Goal: Transaction & Acquisition: Book appointment/travel/reservation

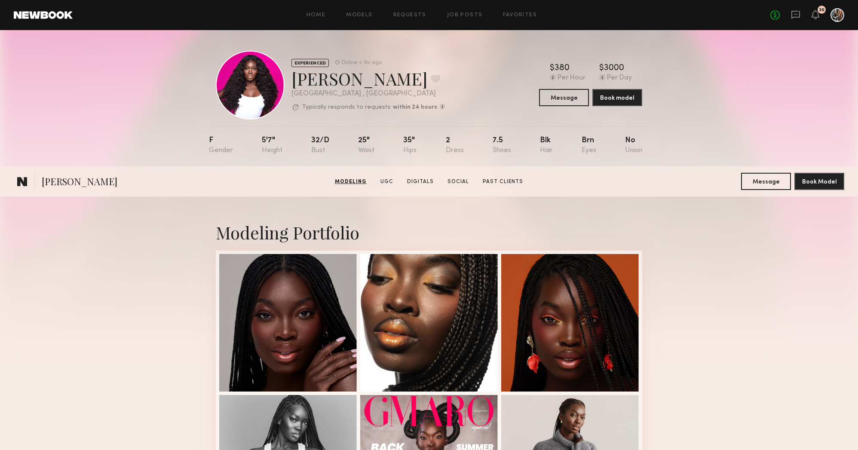
scroll to position [491, 0]
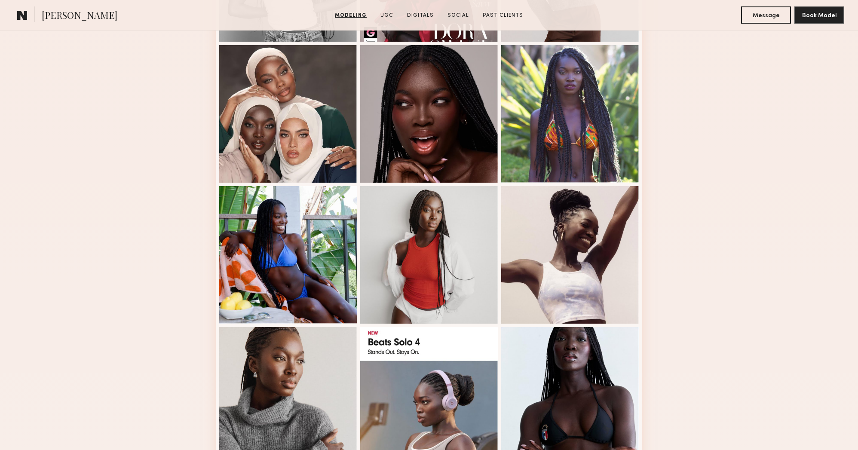
click at [129, 126] on div "Modeling Portfolio" at bounding box center [429, 311] width 858 height 1210
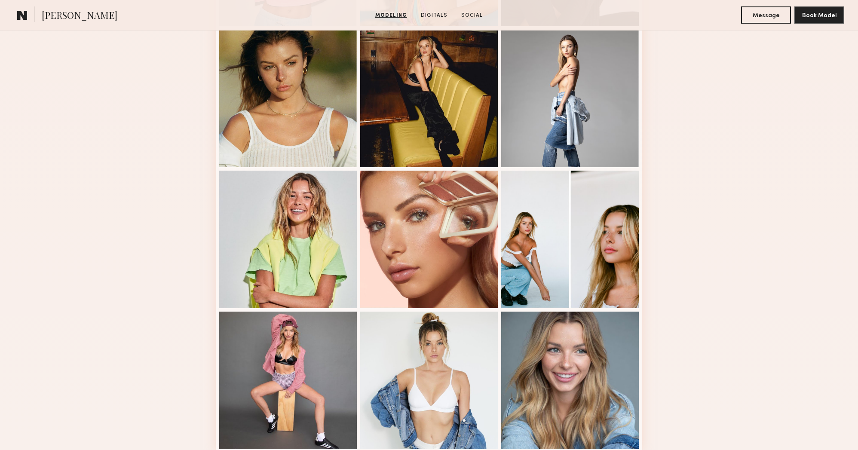
scroll to position [996, 0]
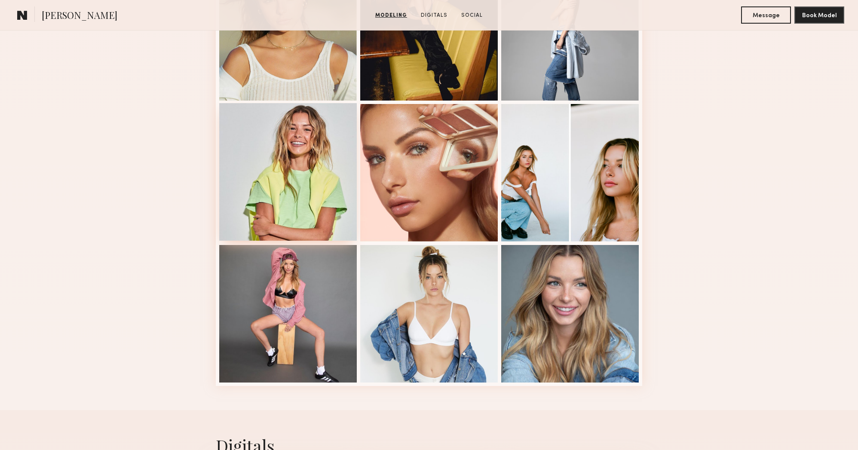
click at [286, 209] on div at bounding box center [288, 172] width 138 height 138
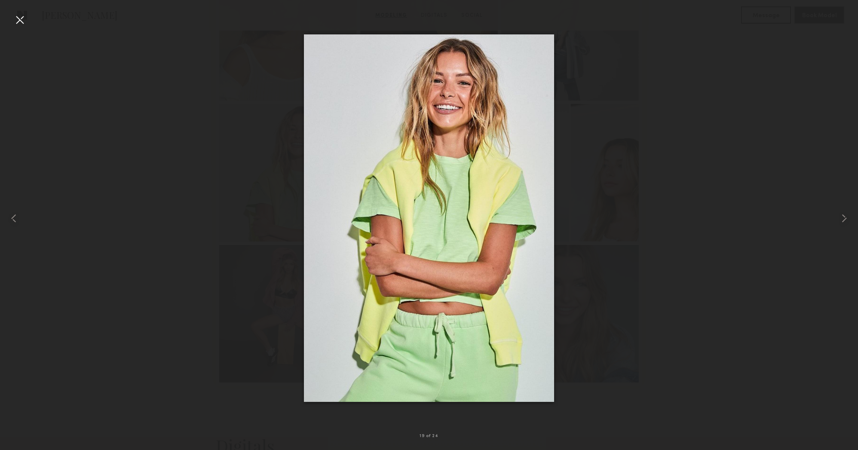
click at [240, 36] on div at bounding box center [429, 218] width 858 height 409
click at [23, 19] on div at bounding box center [20, 20] width 14 height 14
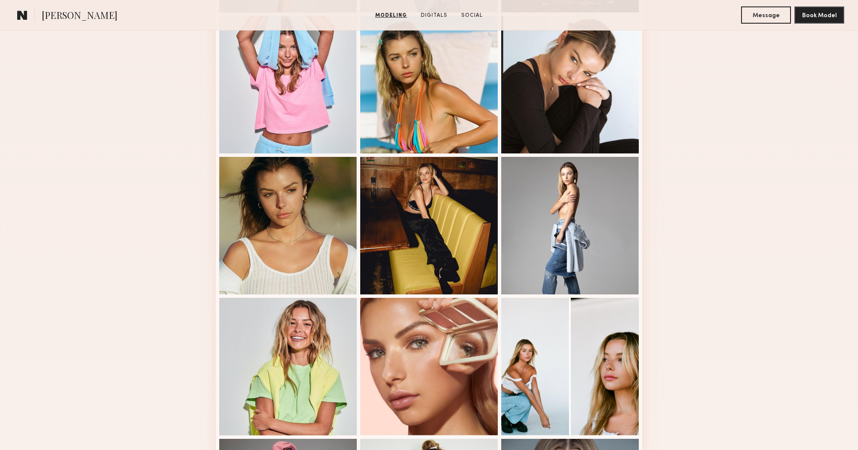
scroll to position [675, 0]
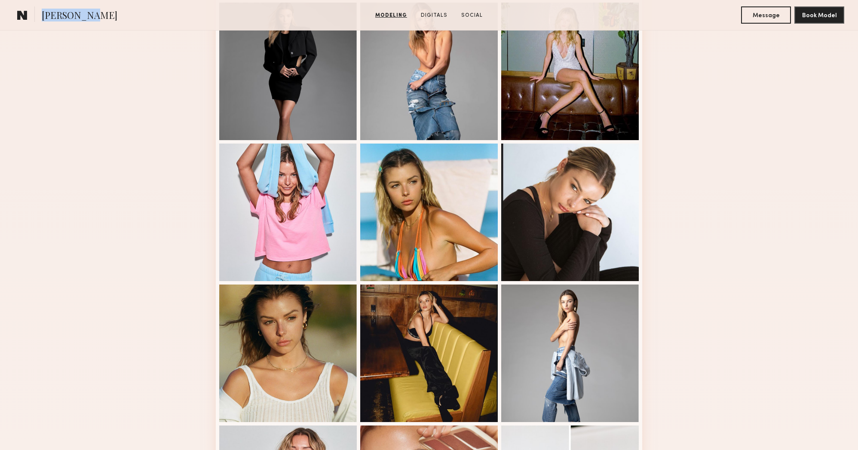
drag, startPoint x: 100, startPoint y: 15, endPoint x: 39, endPoint y: 16, distance: 60.6
click at [39, 16] on section "Madison T." at bounding box center [102, 14] width 177 height 17
copy span "Madison T."
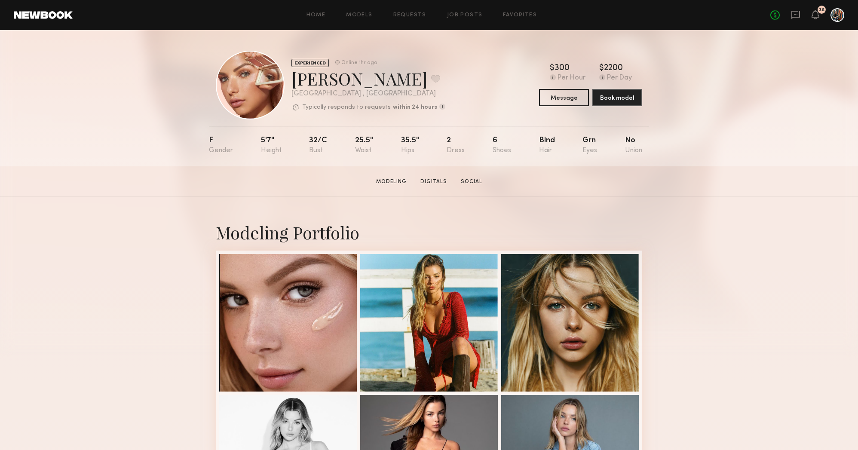
click at [251, 73] on div at bounding box center [250, 85] width 69 height 69
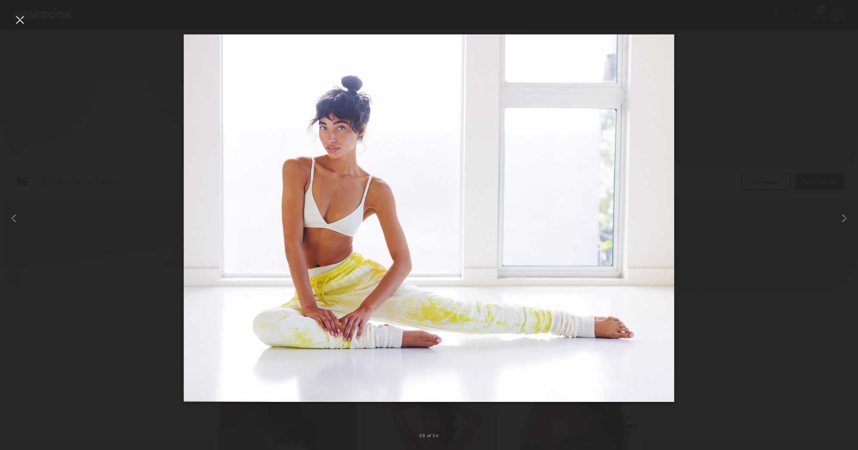
scroll to position [248, 0]
click at [28, 23] on div at bounding box center [17, 218] width 34 height 409
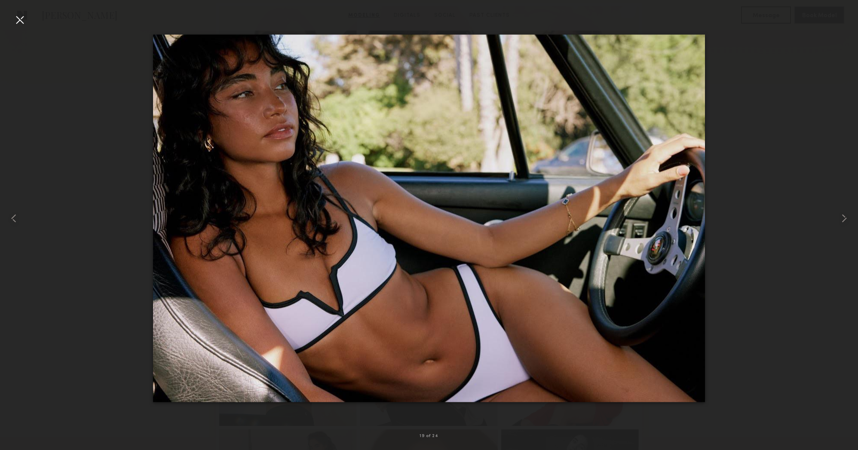
click at [22, 22] on div at bounding box center [20, 20] width 14 height 14
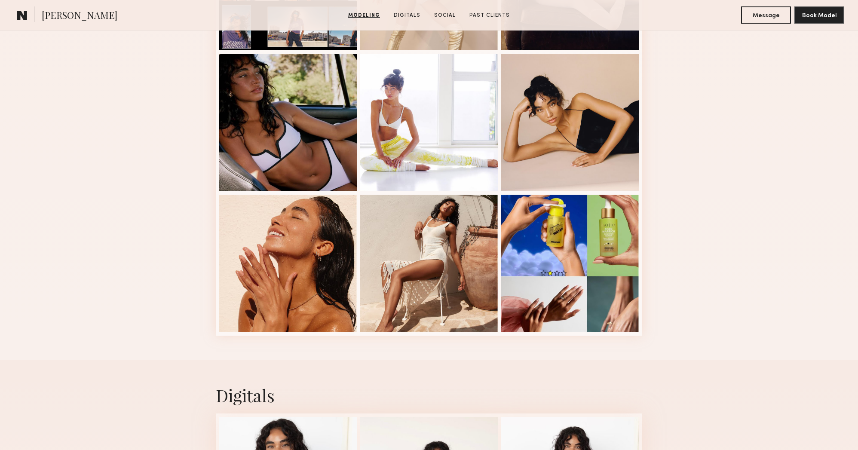
scroll to position [1063, 0]
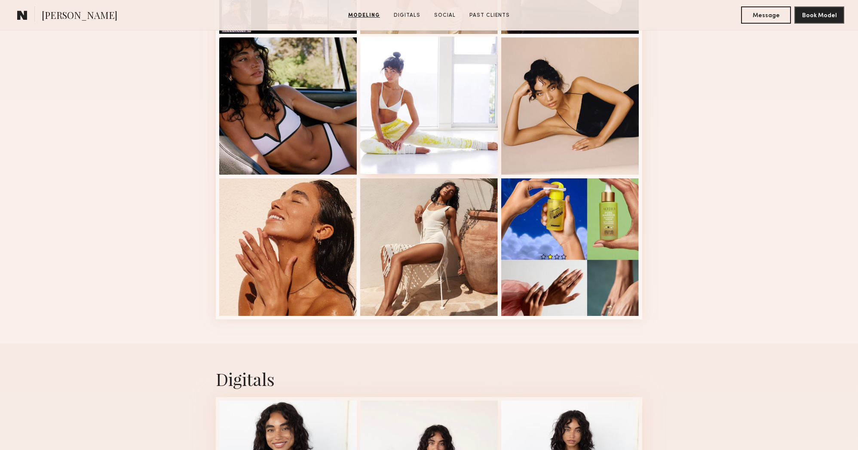
click at [451, 124] on div at bounding box center [429, 106] width 138 height 138
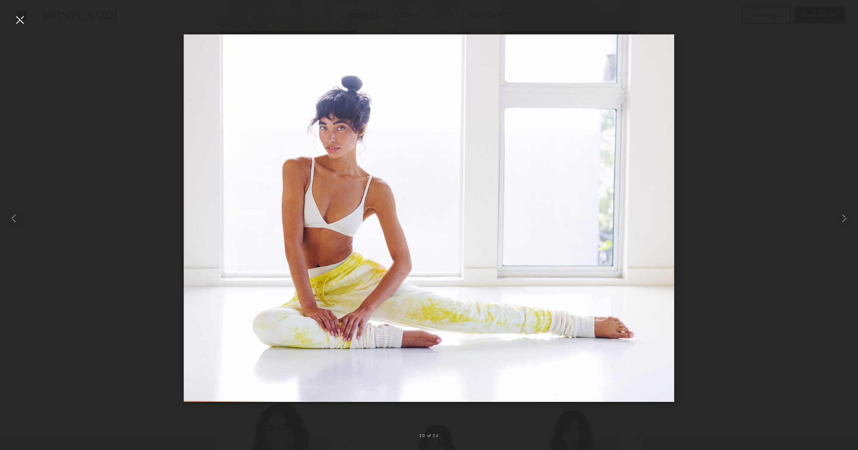
click at [20, 19] on div at bounding box center [20, 20] width 14 height 14
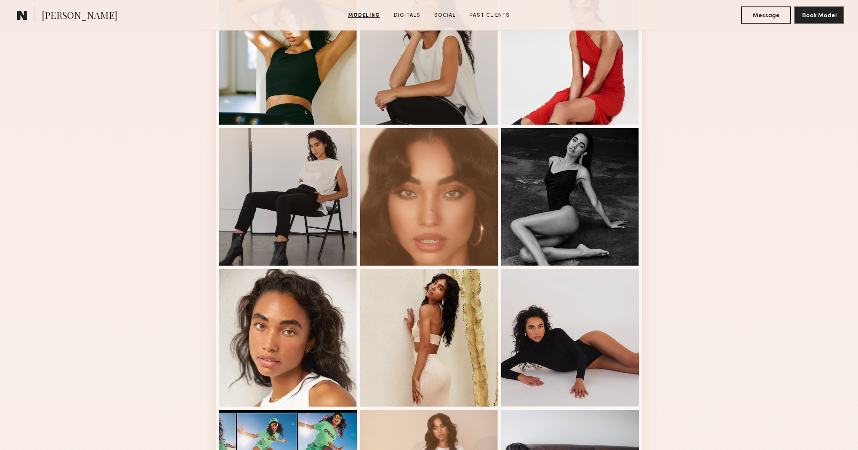
scroll to position [0, 0]
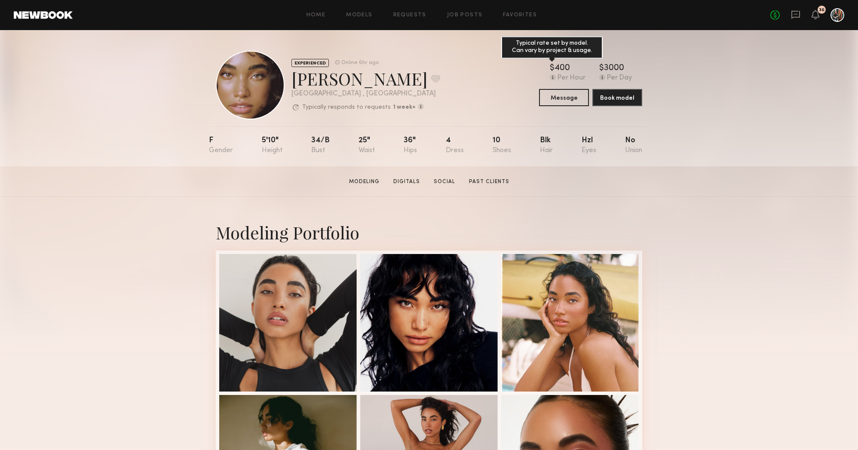
drag, startPoint x: 573, startPoint y: 68, endPoint x: 553, endPoint y: 68, distance: 19.8
click at [553, 68] on div "$ Typical rate set by model. Can vary by project & usage. 400" at bounding box center [568, 68] width 36 height 9
copy div "Typical rate set by model. Can vary by project & usage. 400"
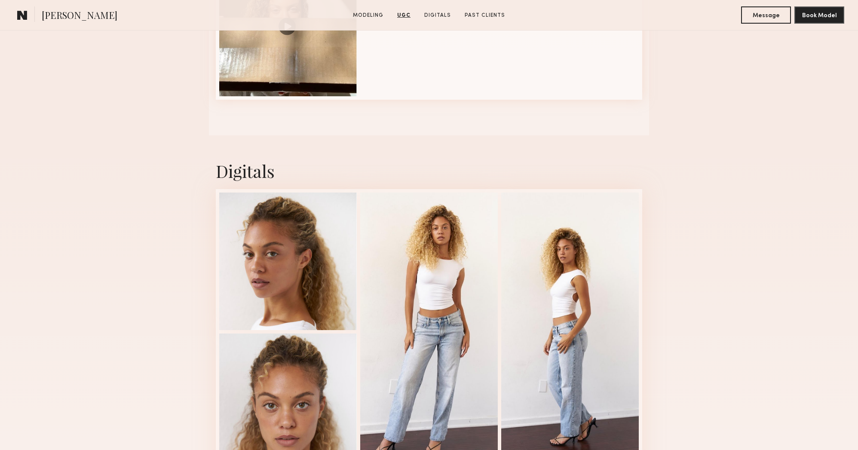
scroll to position [1843, 0]
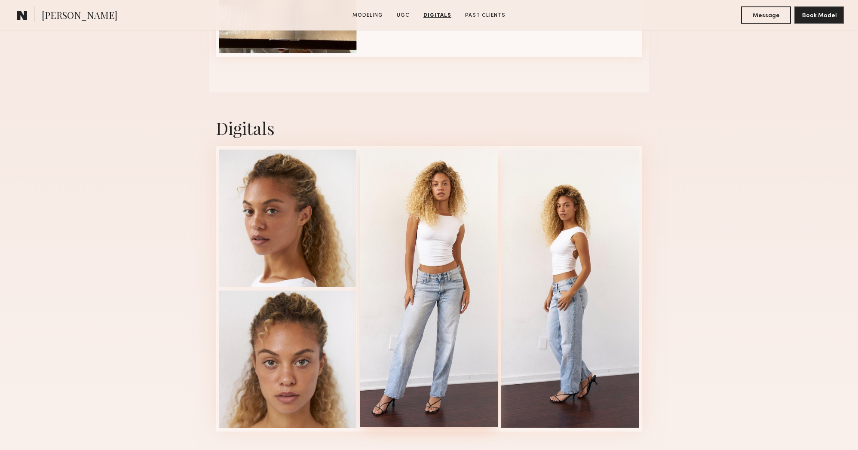
click at [438, 197] on div at bounding box center [429, 288] width 138 height 279
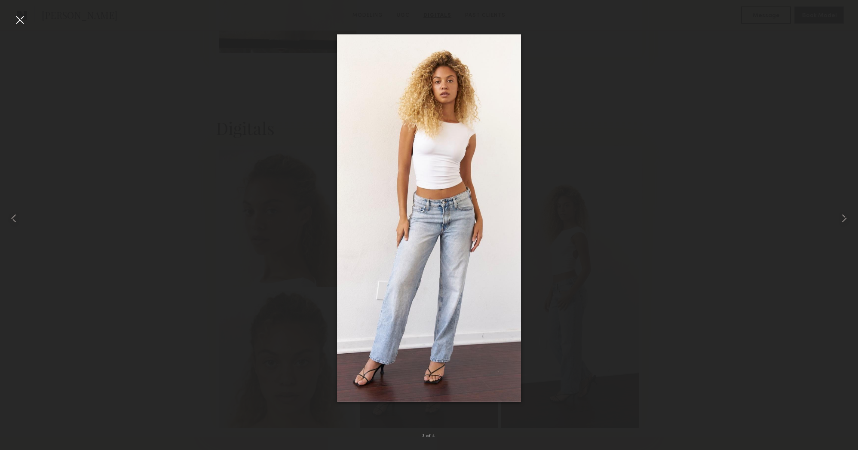
click at [17, 25] on div at bounding box center [20, 20] width 14 height 14
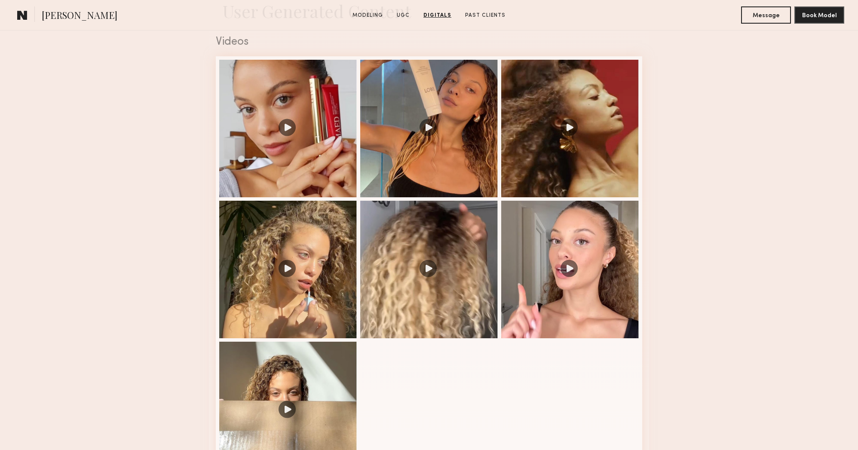
scroll to position [1402, 0]
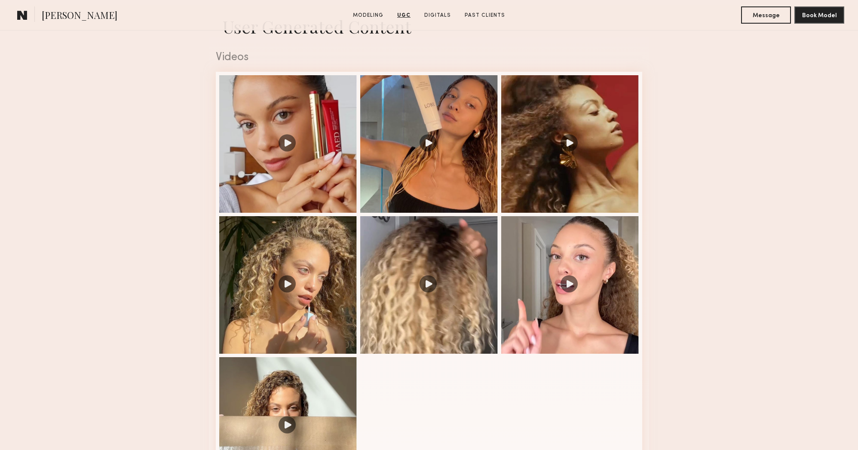
click at [66, 13] on span "Chloe B." at bounding box center [80, 16] width 76 height 15
click at [32, 14] on section "Chloe B." at bounding box center [102, 14] width 177 height 17
click at [26, 15] on common-icon at bounding box center [22, 14] width 10 height 11
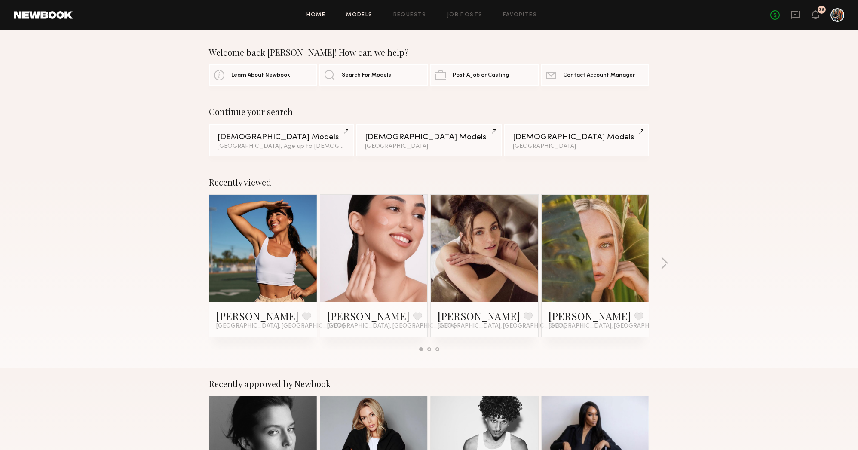
click at [364, 12] on div "Home Models Requests Job Posts Favorites Sign Out No fees up to $5,000 36" at bounding box center [459, 15] width 772 height 14
click at [364, 15] on link "Models" at bounding box center [359, 15] width 26 height 6
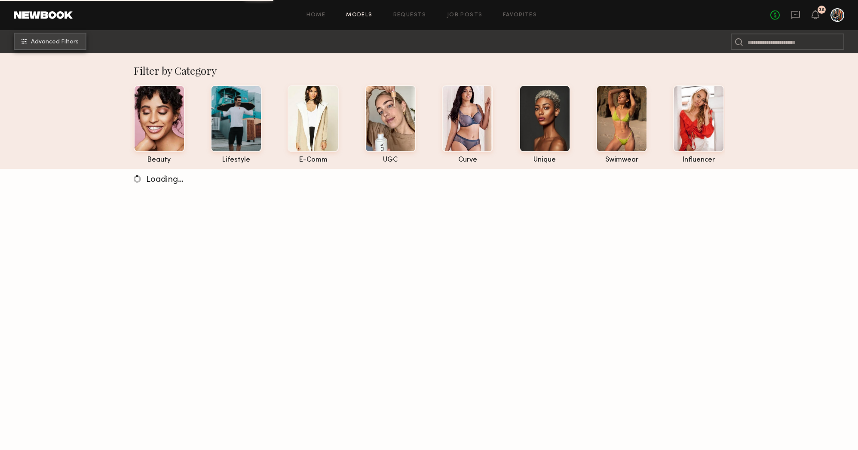
click at [68, 44] on span "Advanced Filters" at bounding box center [55, 42] width 48 height 6
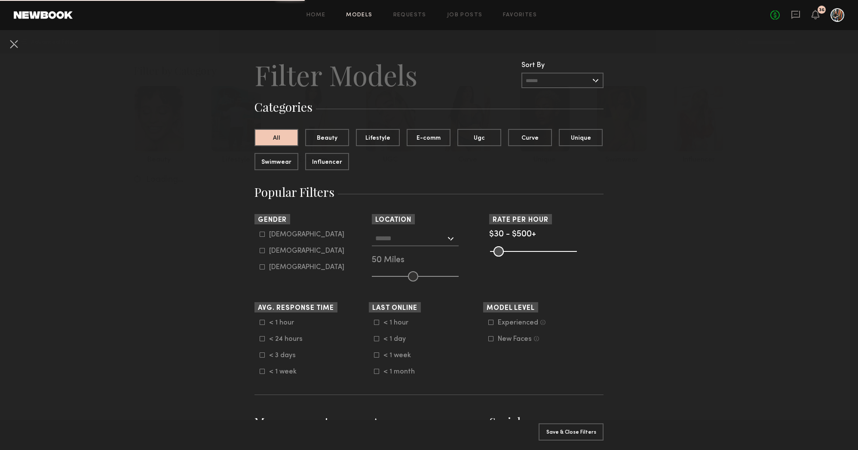
click at [261, 236] on icon at bounding box center [262, 234] width 5 height 5
type input "*"
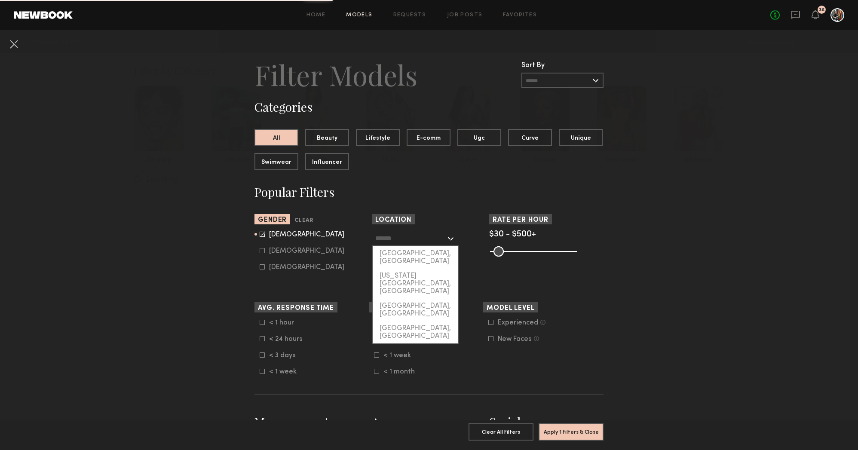
click at [398, 243] on input "text" at bounding box center [410, 238] width 71 height 15
click at [403, 253] on div "[GEOGRAPHIC_DATA], [GEOGRAPHIC_DATA]" at bounding box center [415, 257] width 85 height 22
type input "**********"
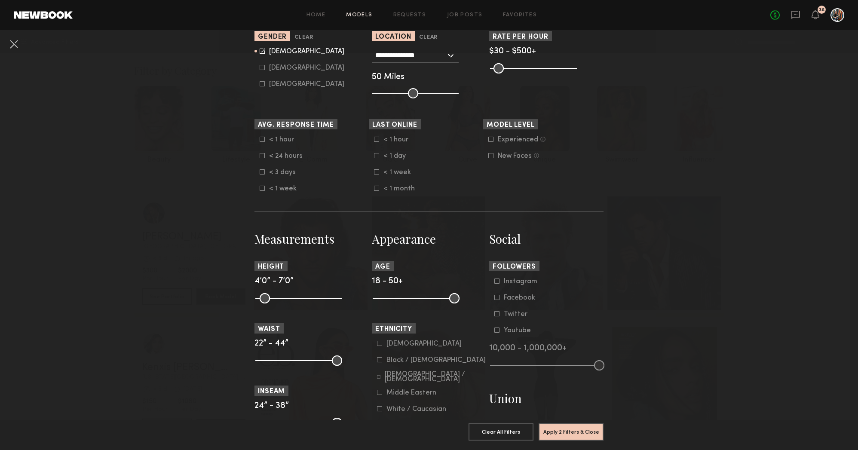
scroll to position [190, 0]
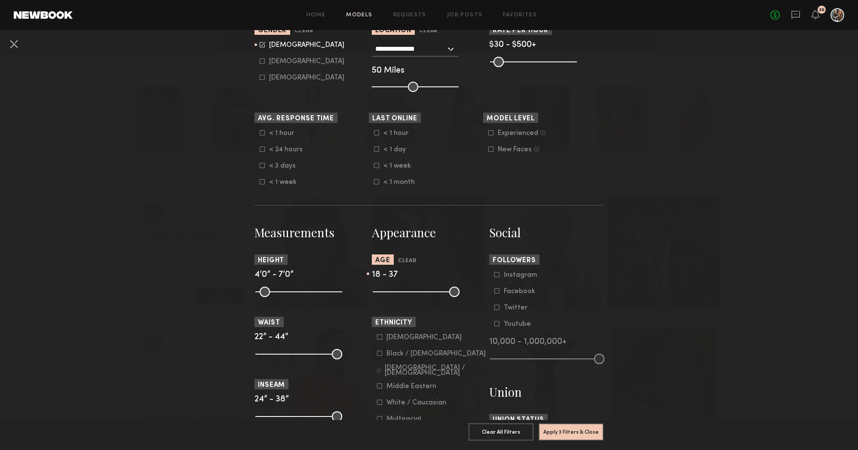
drag, startPoint x: 457, startPoint y: 295, endPoint x: 423, endPoint y: 294, distance: 33.5
type input "**"
click at [423, 294] on input "range" at bounding box center [416, 292] width 87 height 10
click at [565, 426] on button "Apply 3 Filters & Close" at bounding box center [571, 431] width 65 height 17
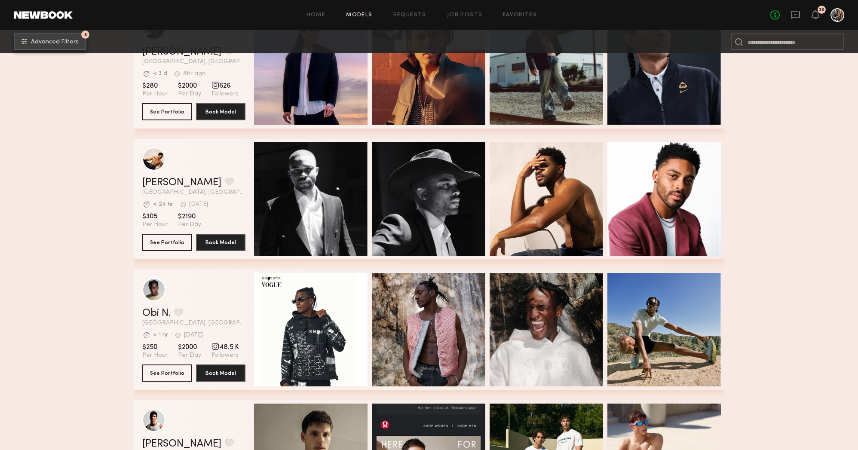
scroll to position [399, 0]
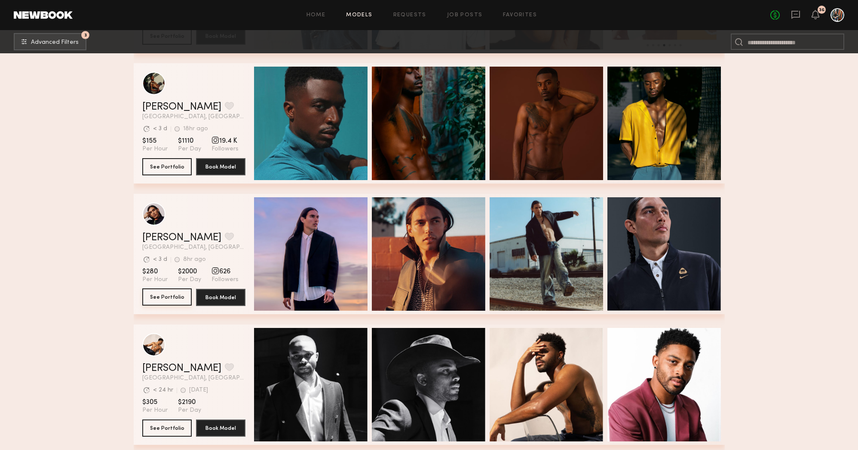
click at [175, 300] on button "See Portfolio" at bounding box center [166, 297] width 49 height 17
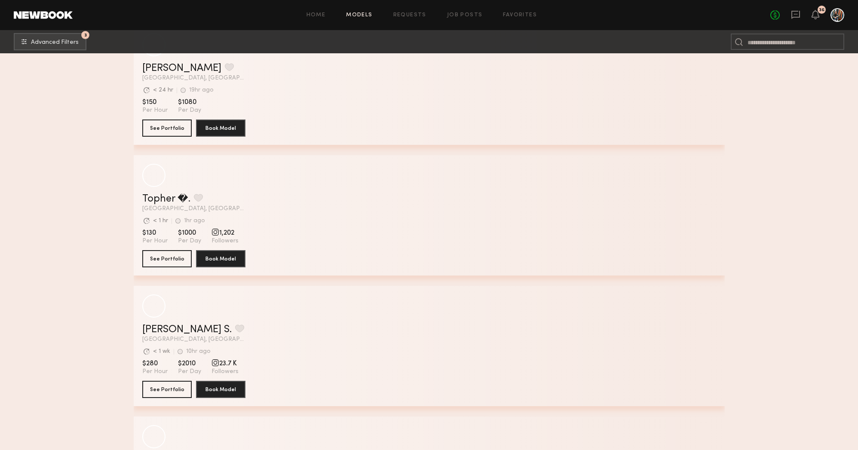
scroll to position [3721, 0]
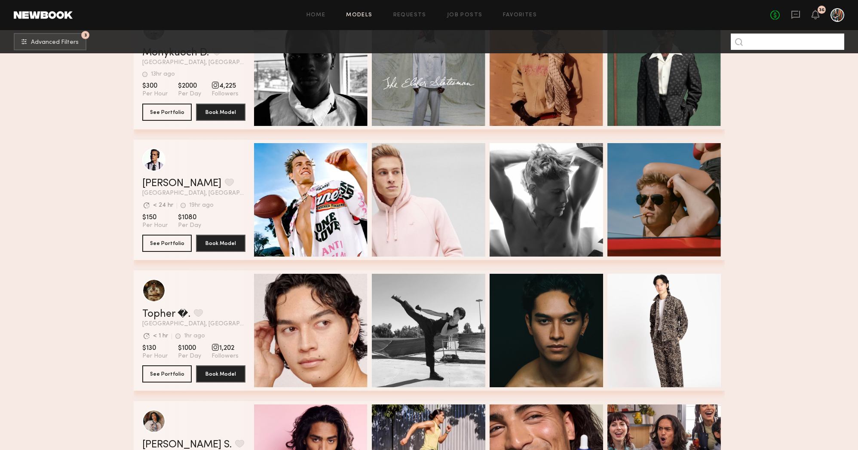
click at [789, 40] on input at bounding box center [788, 42] width 114 height 16
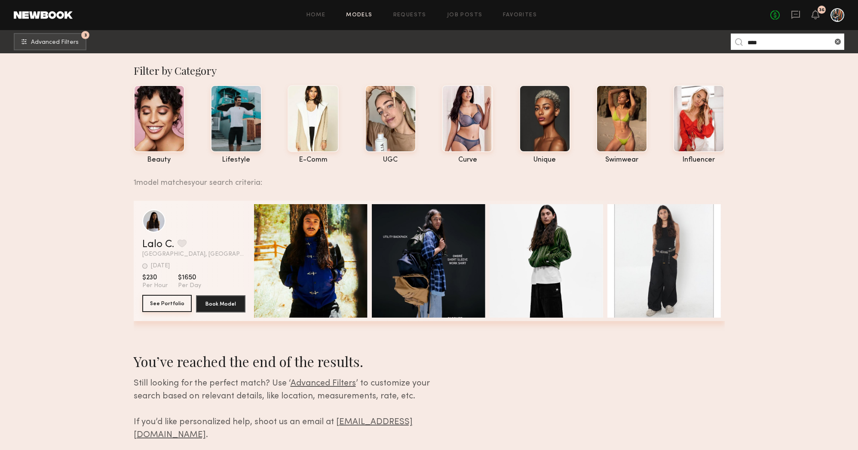
type input "****"
click at [172, 298] on button "See Portfolio" at bounding box center [166, 303] width 49 height 17
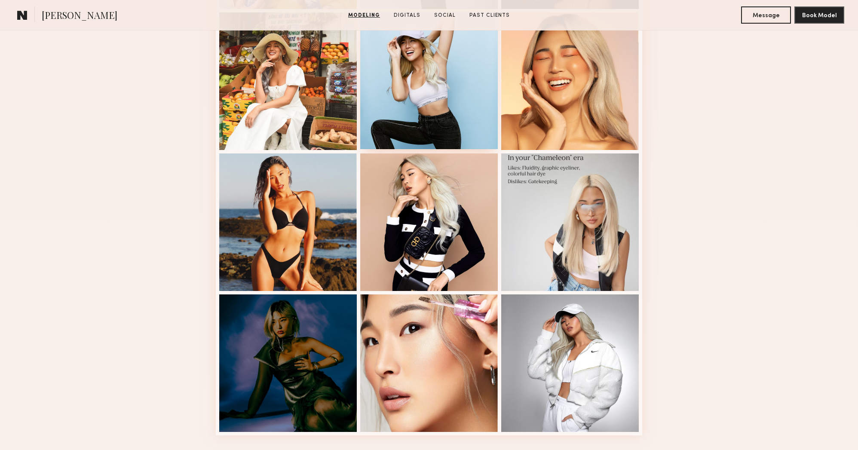
scroll to position [948, 0]
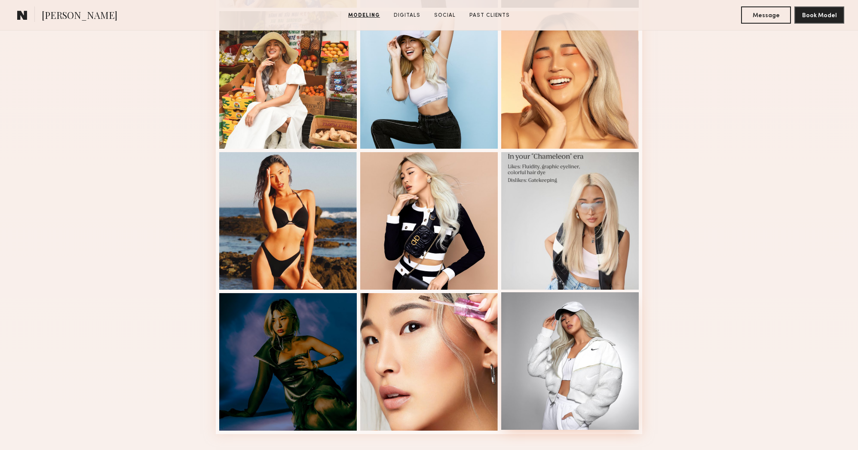
click at [611, 359] on div at bounding box center [570, 361] width 138 height 138
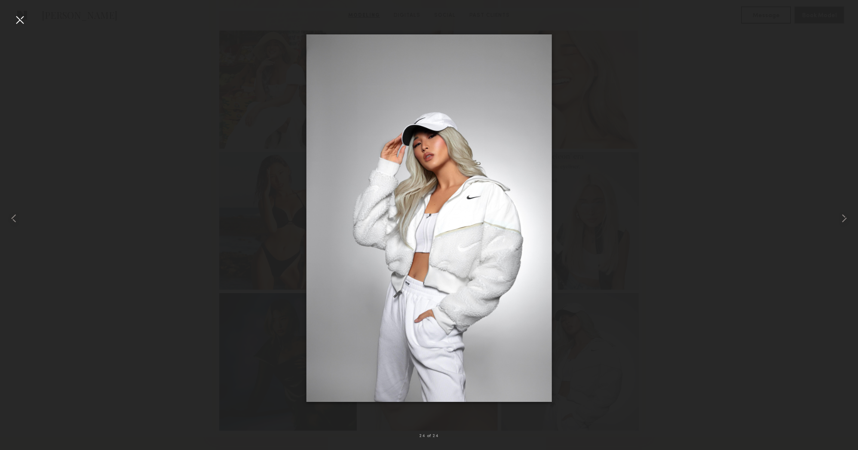
click at [21, 25] on div at bounding box center [20, 20] width 14 height 14
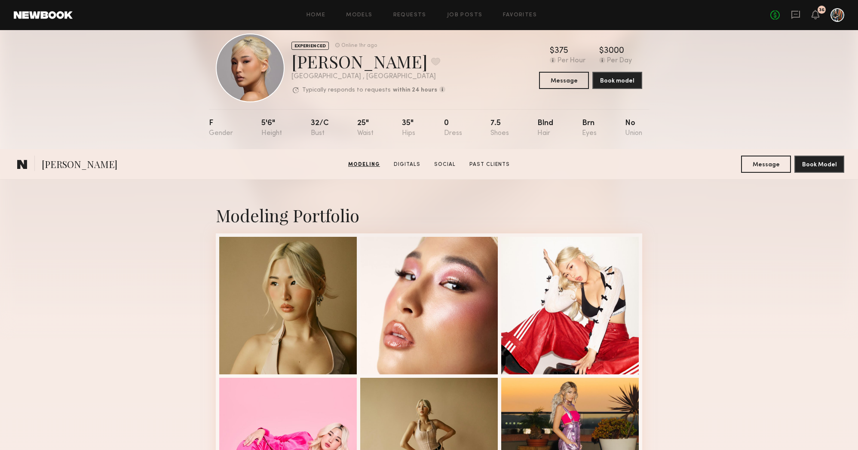
scroll to position [0, 0]
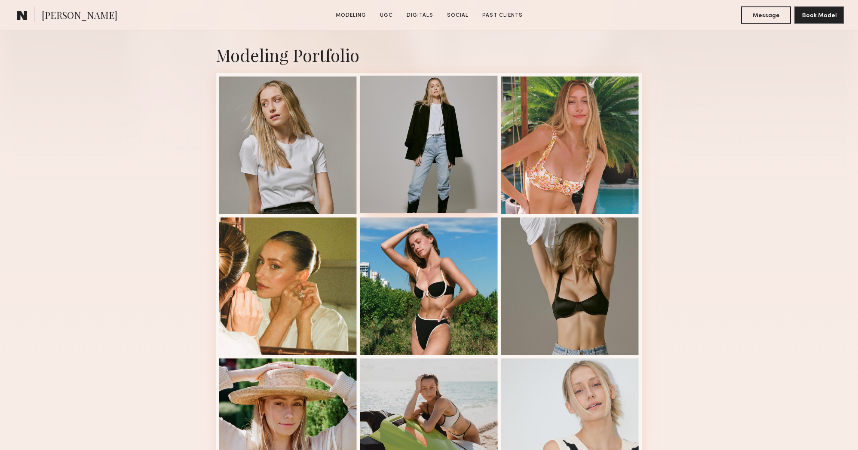
scroll to position [190, 0]
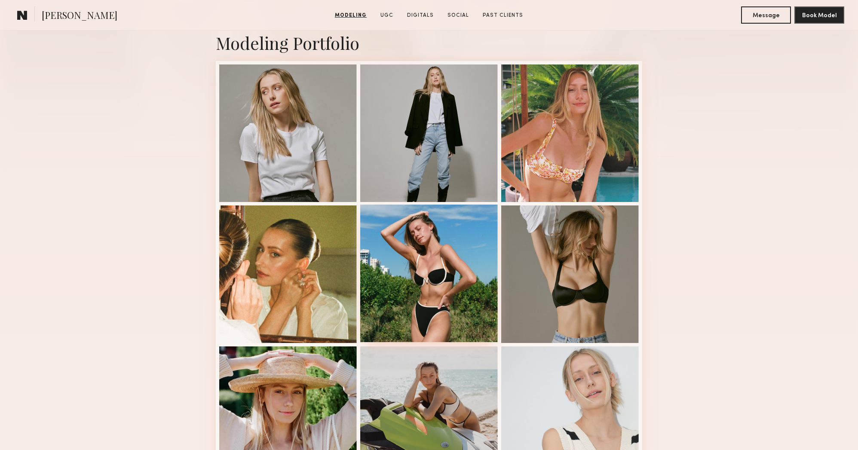
click at [450, 242] on div at bounding box center [429, 274] width 138 height 138
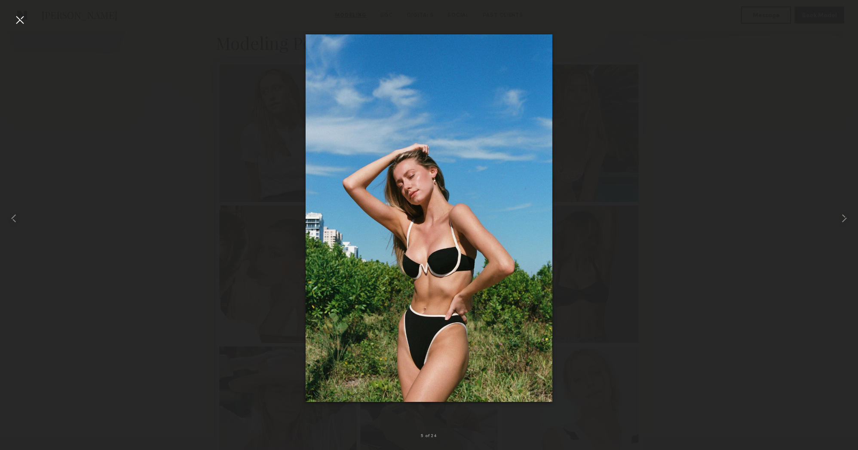
click at [19, 23] on div at bounding box center [20, 20] width 14 height 14
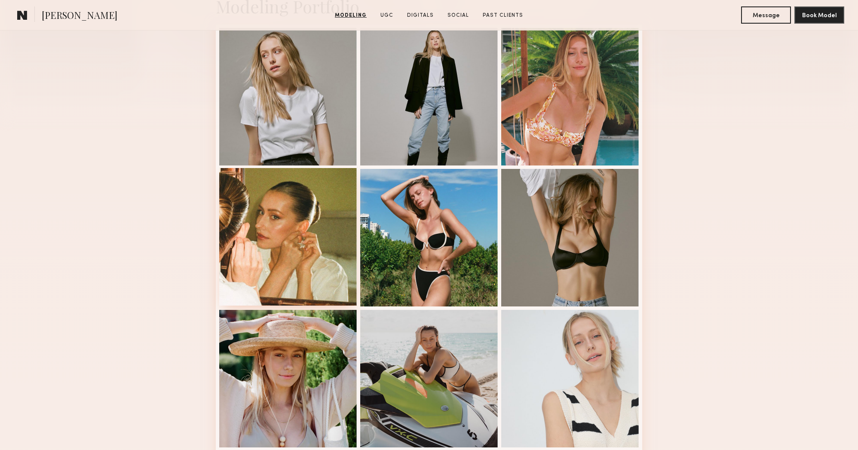
scroll to position [233, 0]
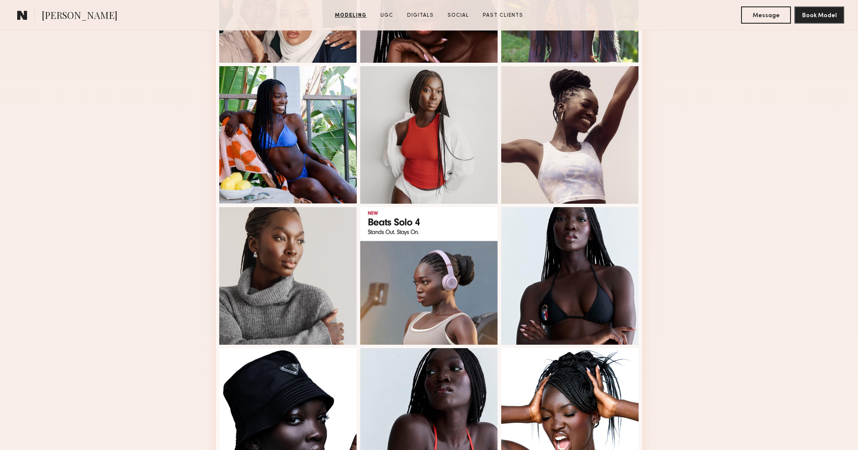
scroll to position [601, 0]
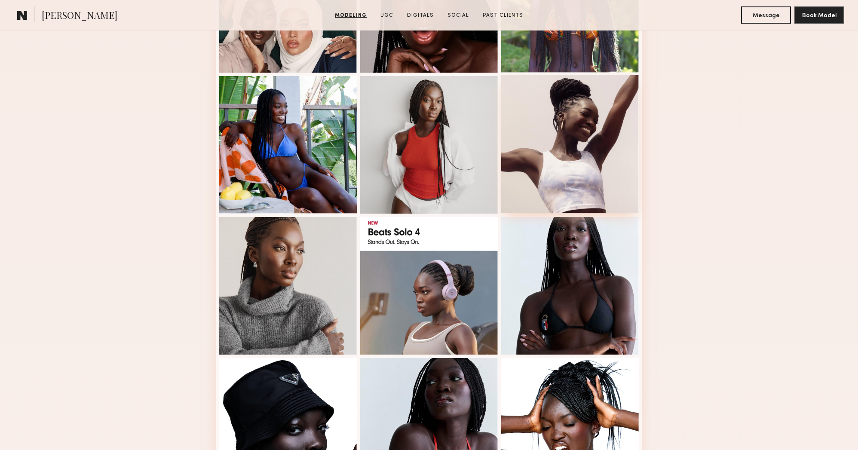
click at [588, 177] on div at bounding box center [570, 144] width 138 height 138
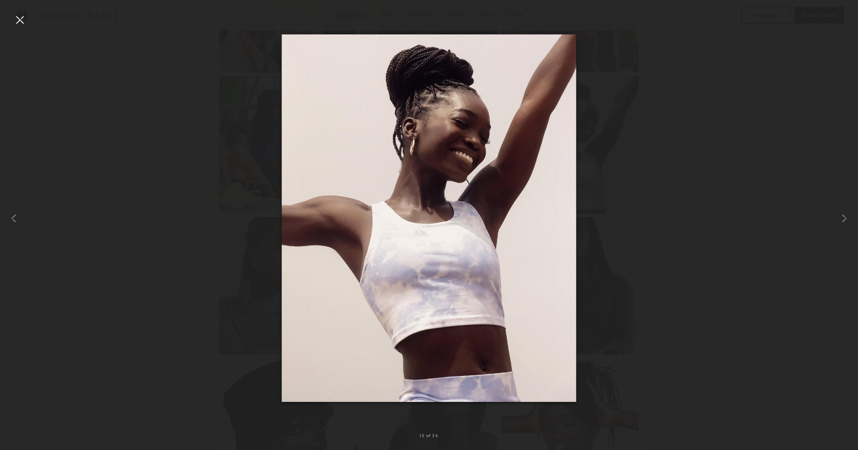
click at [20, 22] on div at bounding box center [20, 20] width 14 height 14
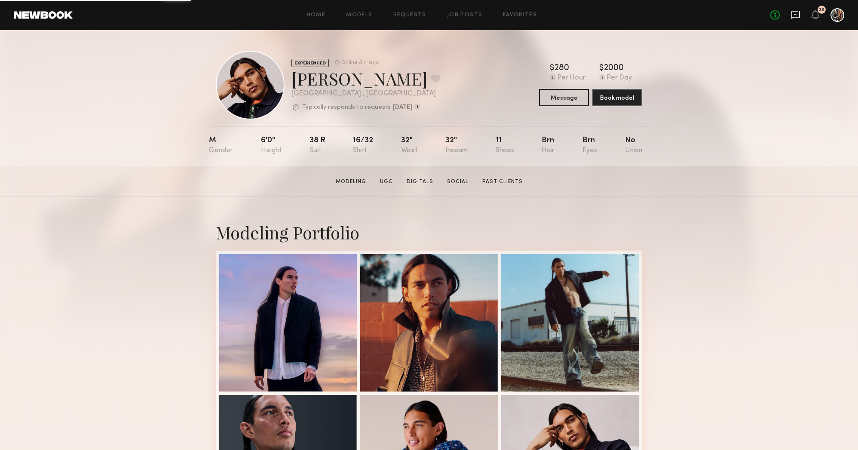
click at [796, 18] on icon at bounding box center [795, 14] width 9 height 9
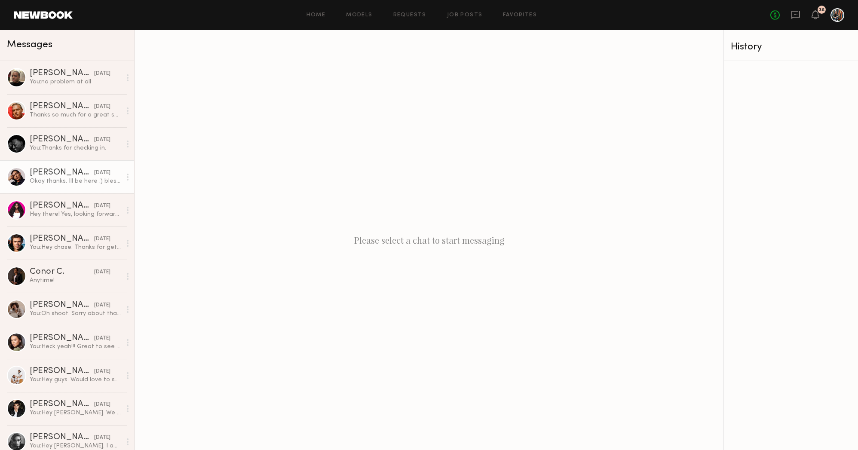
click at [54, 178] on div "Okay thanks. Ill be here :) blessings" at bounding box center [76, 181] width 92 height 8
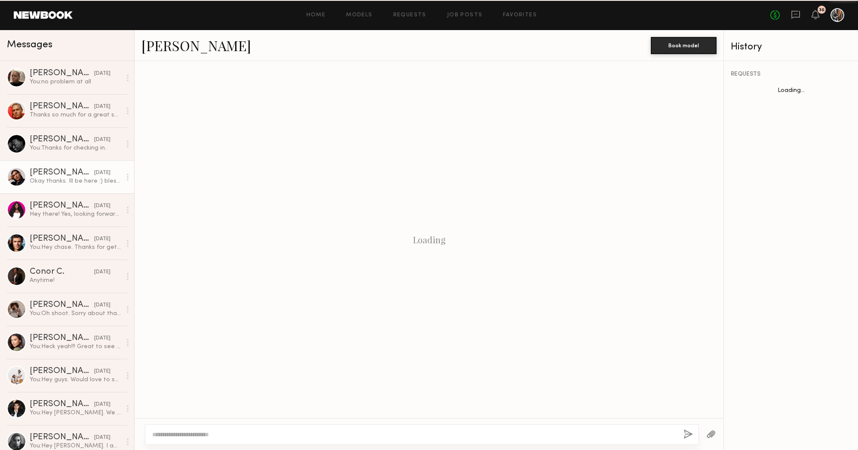
scroll to position [893, 0]
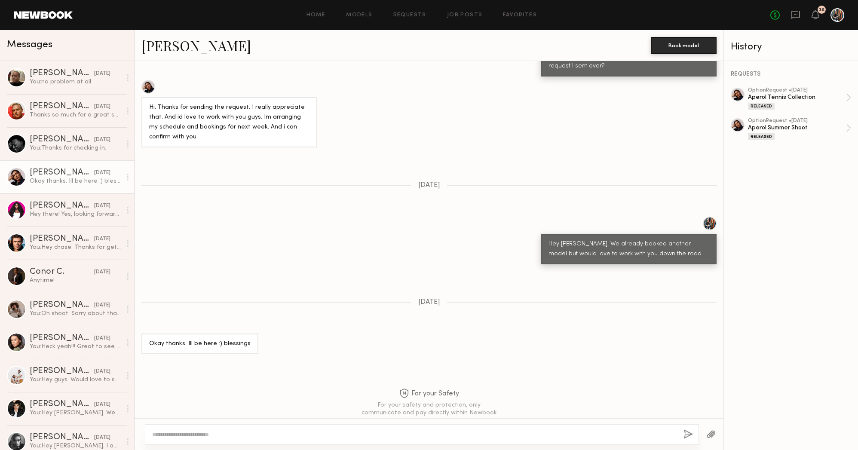
click at [242, 434] on textarea at bounding box center [414, 434] width 525 height 9
type textarea "**********"
click at [688, 438] on button "button" at bounding box center [688, 435] width 9 height 11
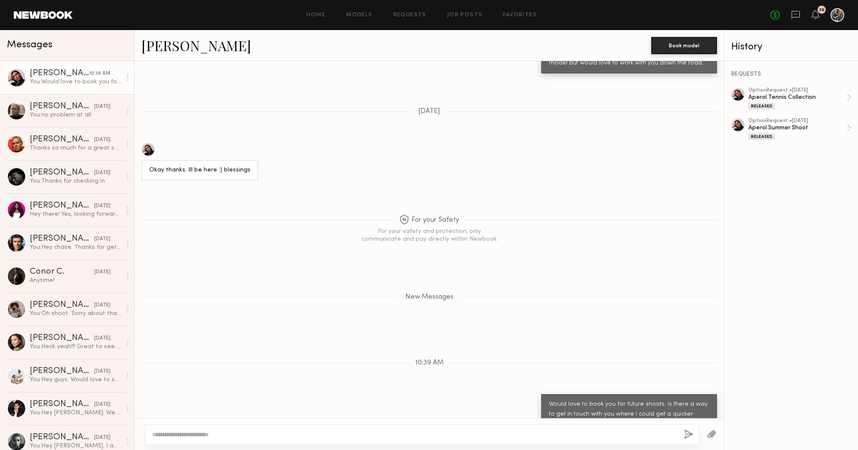
click at [154, 40] on link "Fabian A." at bounding box center [196, 45] width 110 height 18
click at [356, 17] on link "Models" at bounding box center [359, 15] width 26 height 6
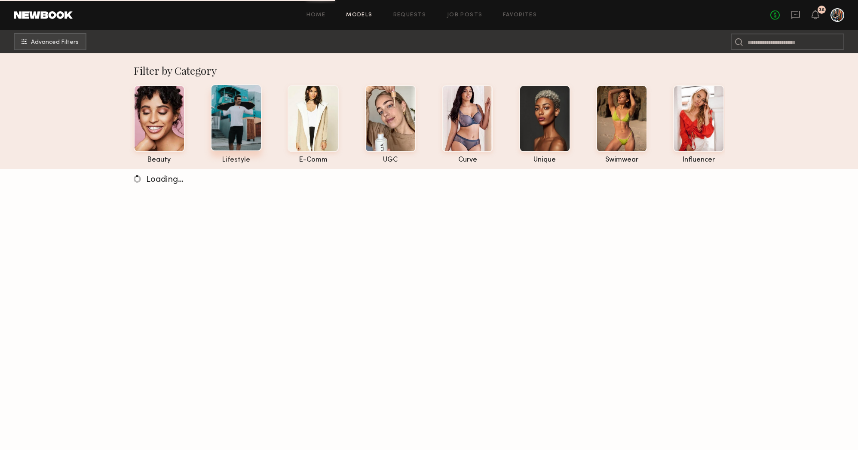
click at [229, 125] on div at bounding box center [236, 117] width 51 height 67
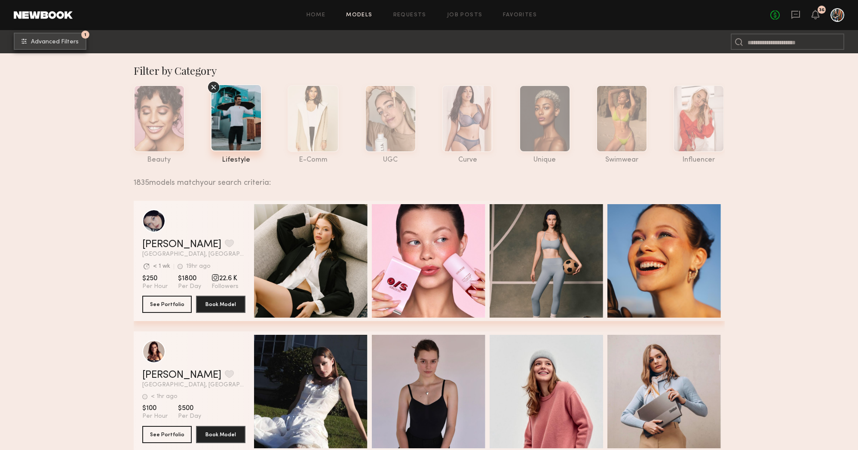
click at [61, 43] on span "Advanced Filters" at bounding box center [55, 42] width 48 height 6
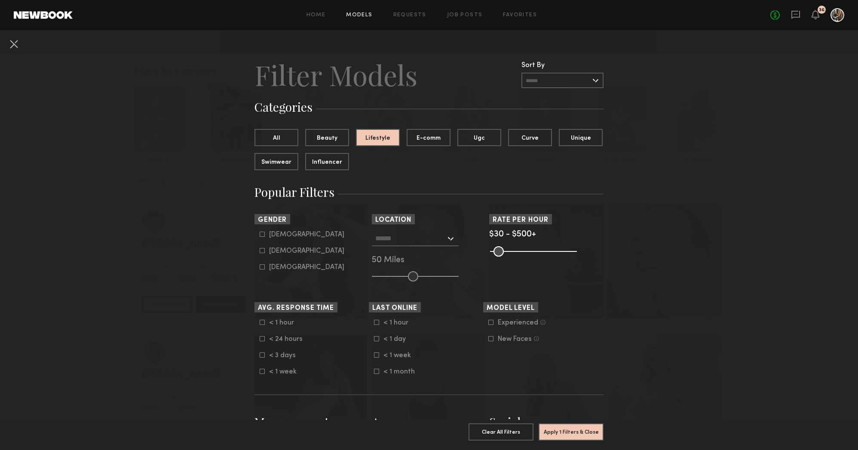
click at [429, 246] on div "Los Angeles, CA New York City, NY Brooklyn, NY Chicago, IL 50 Miles" at bounding box center [429, 256] width 114 height 51
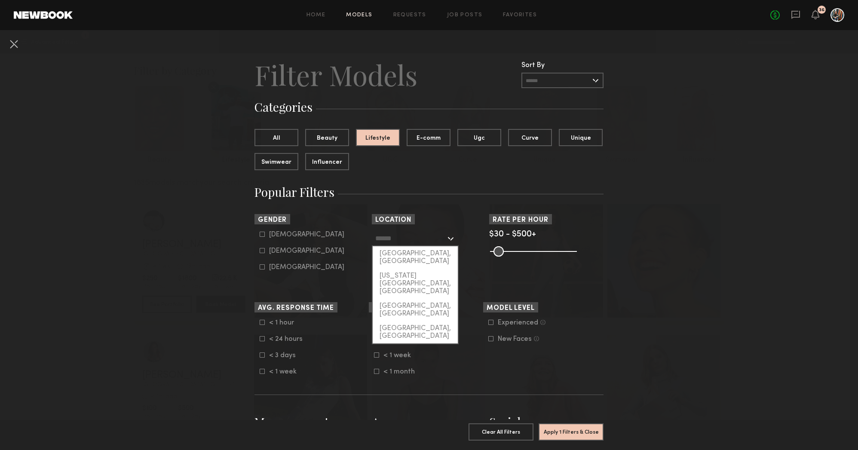
click at [431, 237] on input "text" at bounding box center [410, 238] width 71 height 15
click at [421, 253] on div "[GEOGRAPHIC_DATA], [GEOGRAPHIC_DATA]" at bounding box center [415, 257] width 85 height 22
type input "**********"
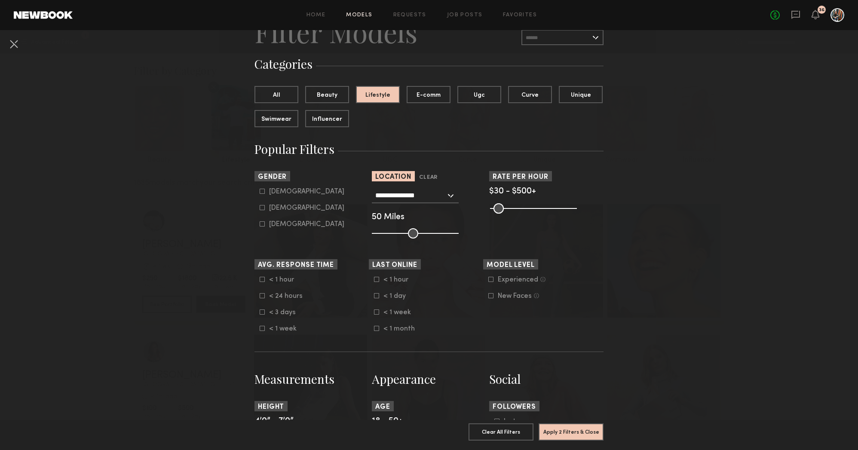
scroll to position [63, 0]
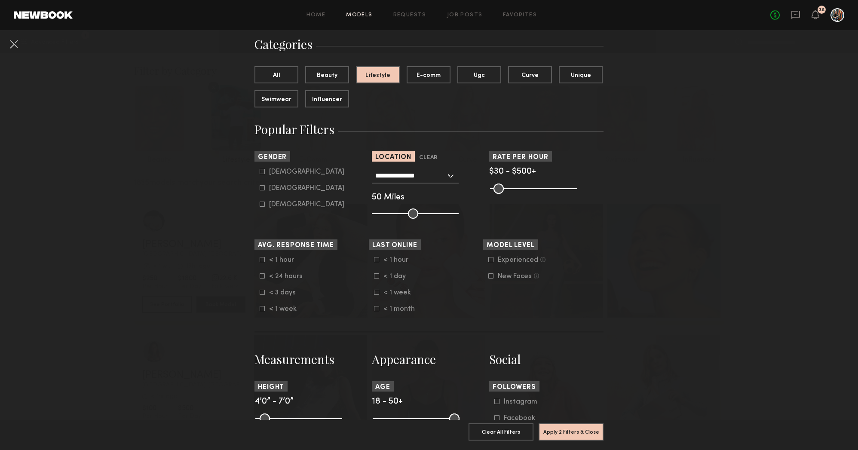
click at [261, 170] on icon at bounding box center [262, 171] width 5 height 5
type input "*"
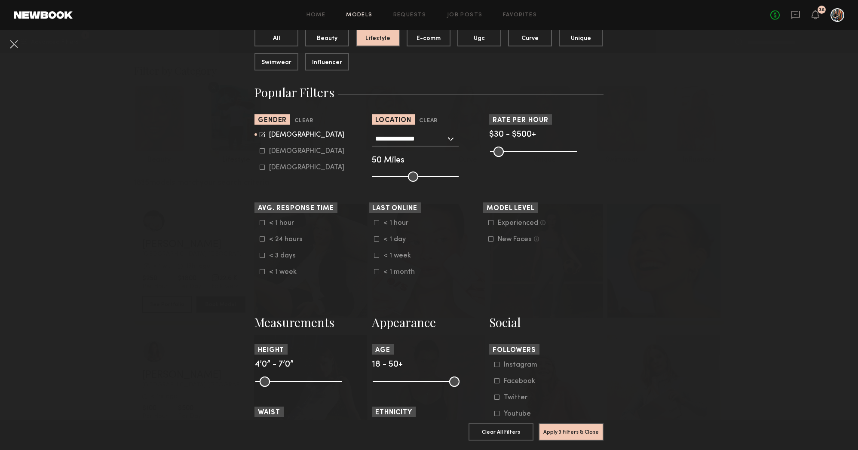
scroll to position [149, 0]
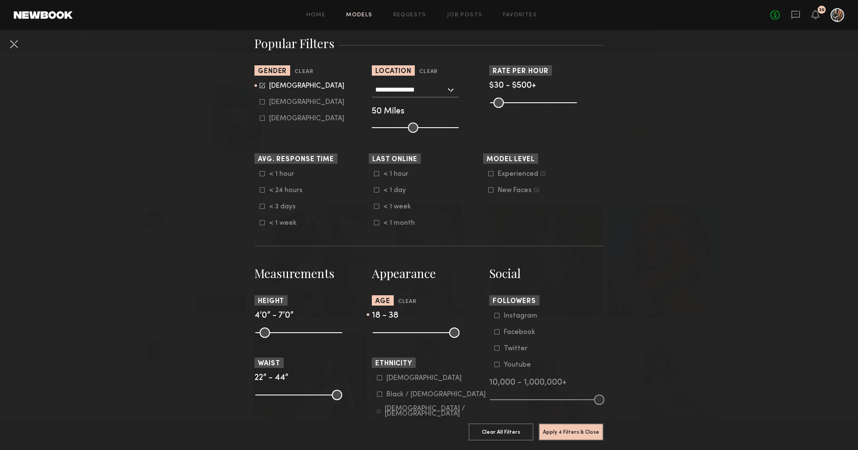
drag, startPoint x: 454, startPoint y: 329, endPoint x: 419, endPoint y: 330, distance: 34.4
type input "**"
click at [420, 330] on input "range" at bounding box center [416, 333] width 87 height 10
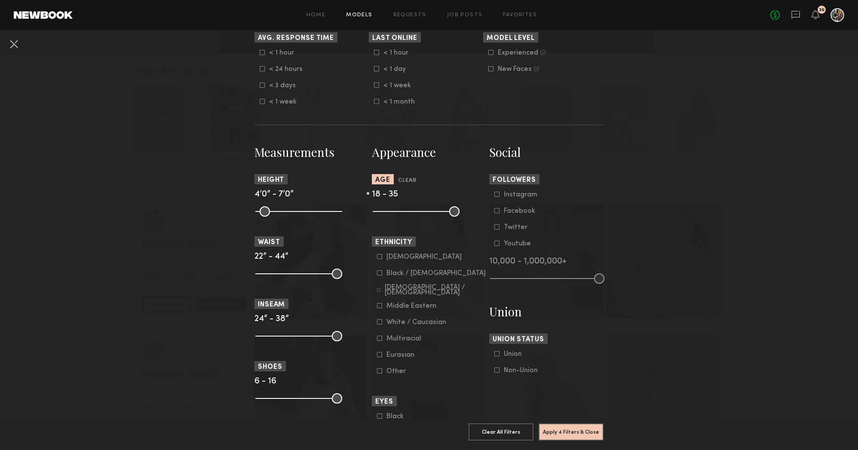
scroll to position [271, 0]
click at [381, 276] on common-framework-checkbox "Black / African American" at bounding box center [431, 273] width 109 height 8
click at [379, 271] on icon at bounding box center [379, 272] width 5 height 5
click at [565, 436] on button "Apply 5 Filters & Close" at bounding box center [571, 431] width 65 height 17
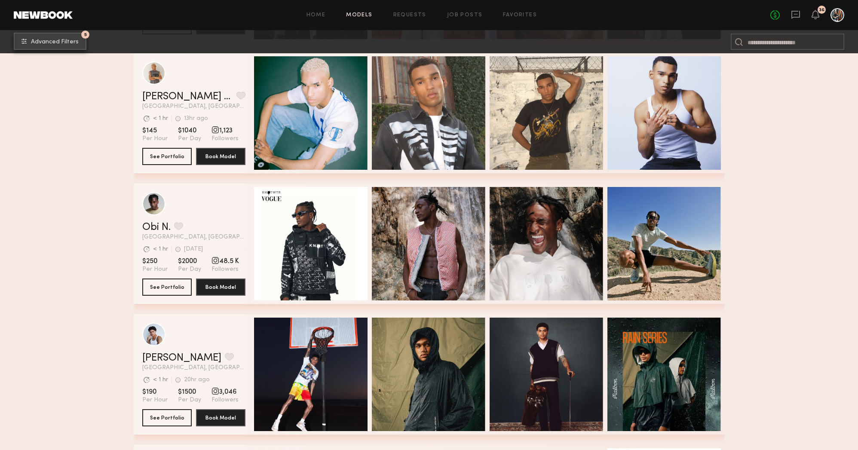
scroll to position [280, 0]
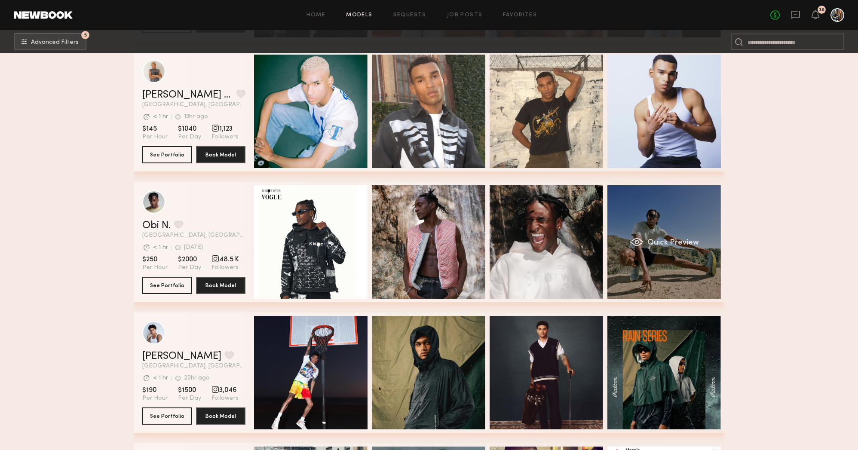
click at [685, 241] on span "Quick Preview" at bounding box center [673, 243] width 52 height 8
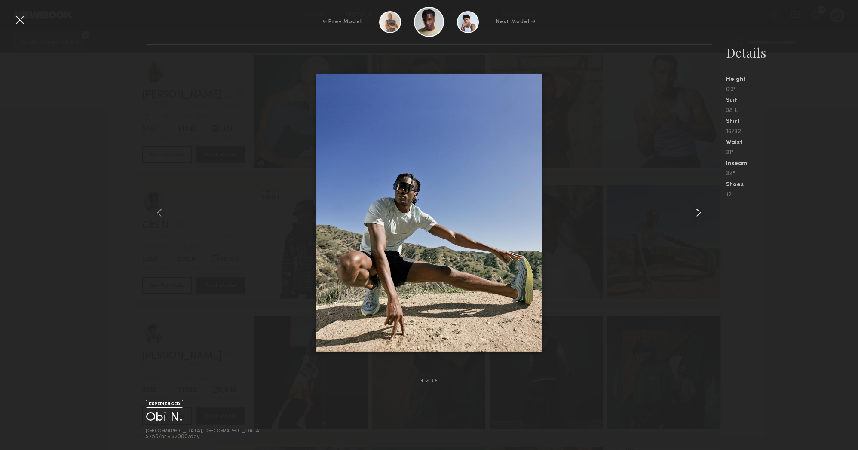
click at [700, 209] on common-icon at bounding box center [699, 213] width 14 height 14
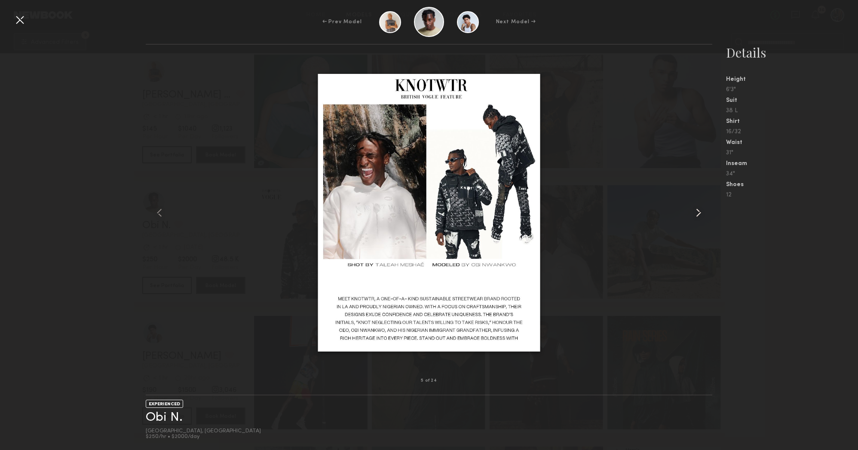
click at [700, 209] on common-icon at bounding box center [699, 213] width 14 height 14
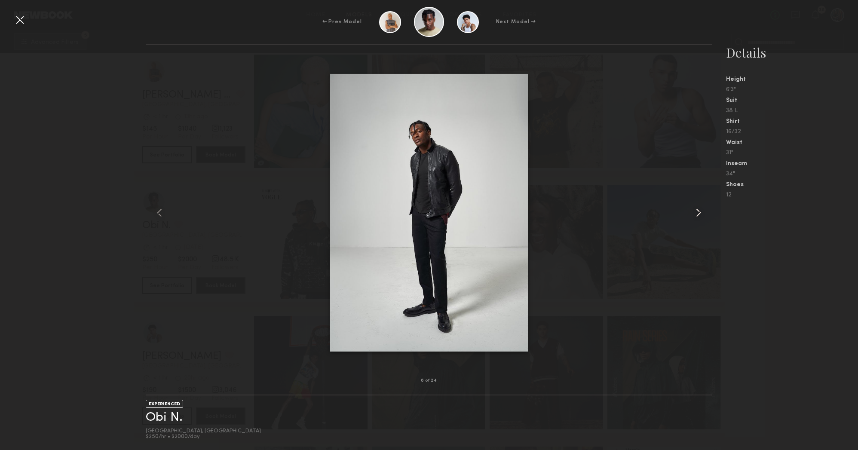
click at [700, 209] on common-icon at bounding box center [699, 213] width 14 height 14
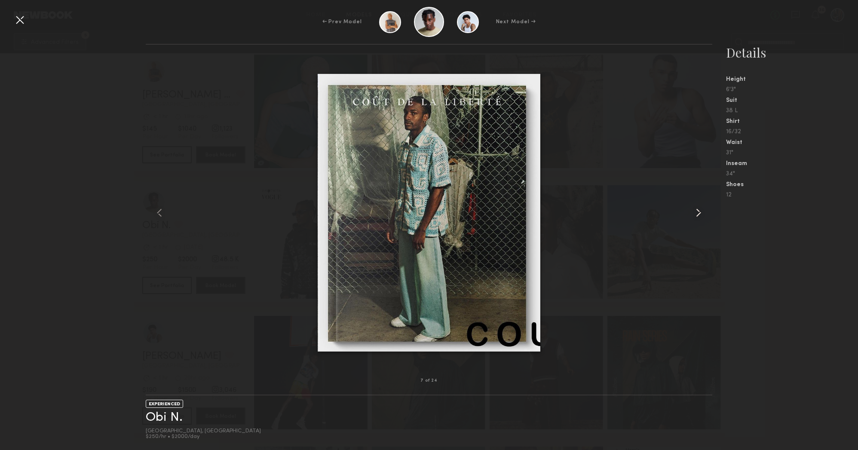
click at [700, 209] on common-icon at bounding box center [699, 213] width 14 height 14
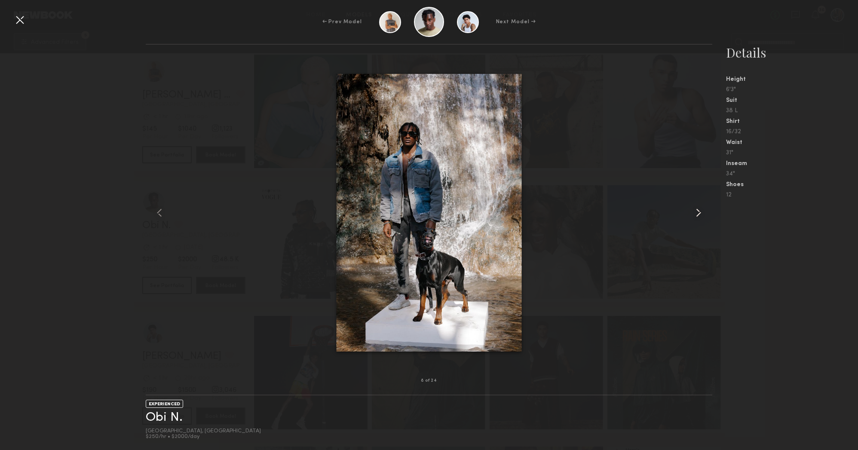
click at [700, 209] on common-icon at bounding box center [699, 213] width 14 height 14
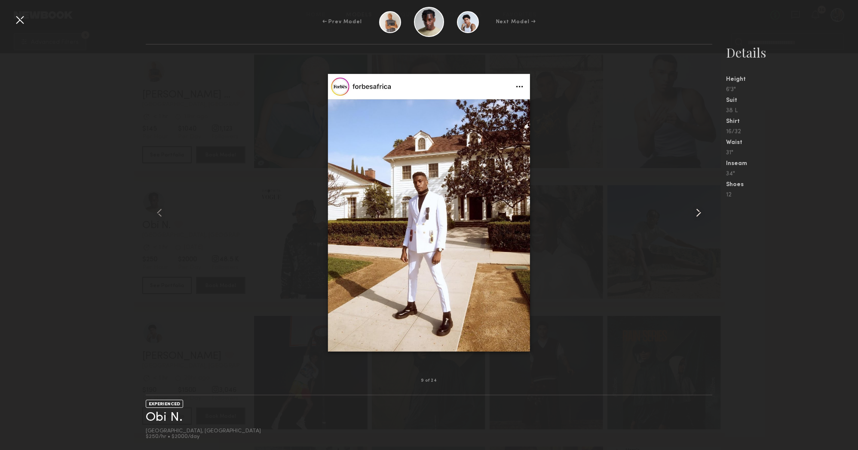
click at [700, 209] on common-icon at bounding box center [699, 213] width 14 height 14
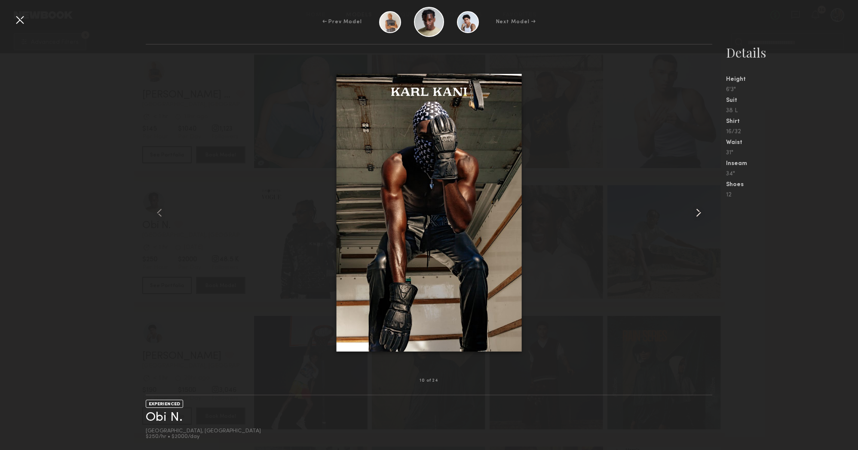
click at [700, 209] on common-icon at bounding box center [699, 213] width 14 height 14
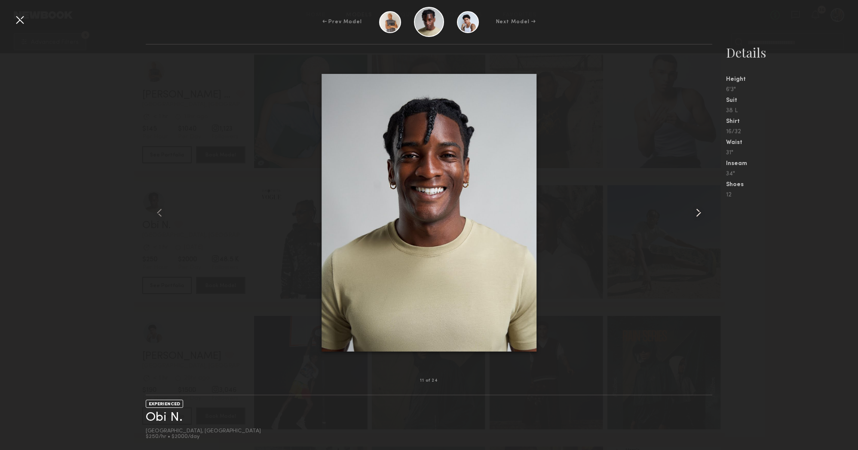
click at [700, 209] on common-icon at bounding box center [699, 213] width 14 height 14
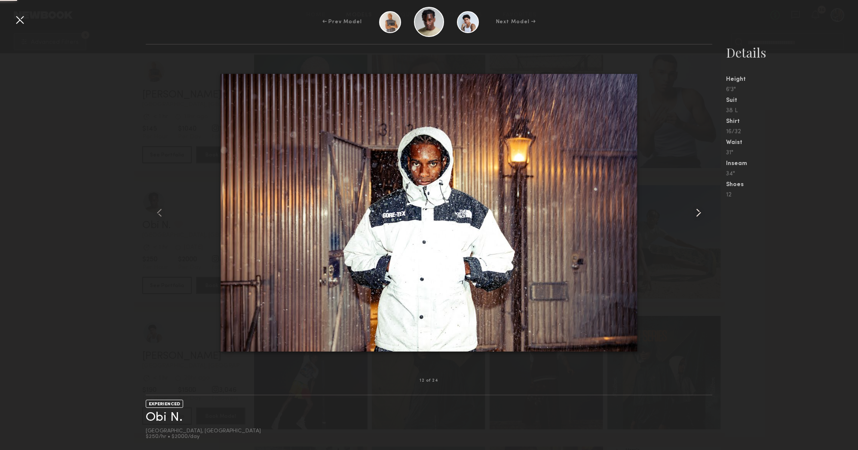
click at [700, 209] on common-icon at bounding box center [699, 213] width 14 height 14
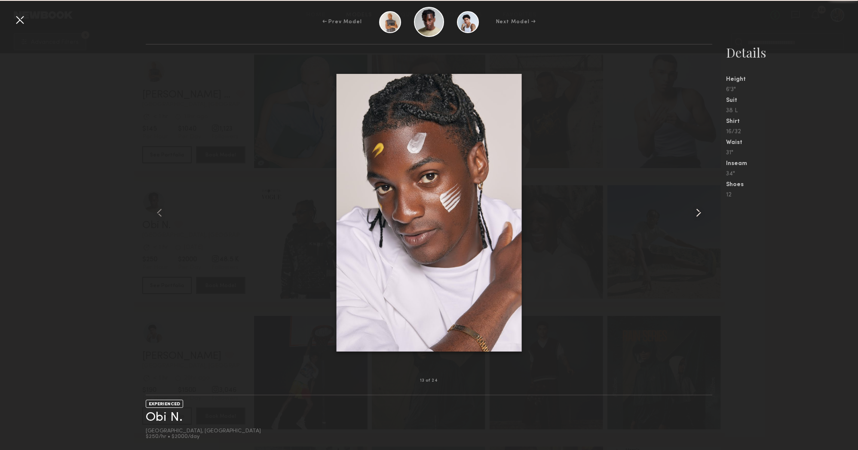
click at [700, 209] on common-icon at bounding box center [699, 213] width 14 height 14
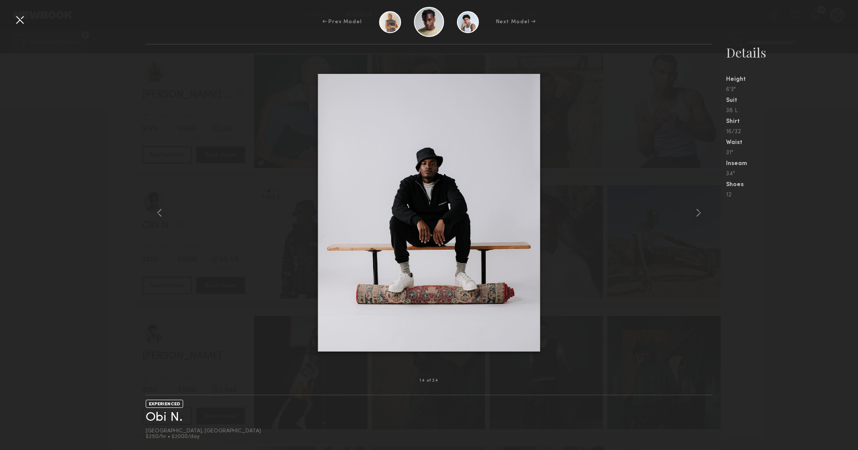
click at [173, 212] on div at bounding box center [429, 212] width 566 height 309
click at [165, 211] on common-icon at bounding box center [160, 213] width 14 height 14
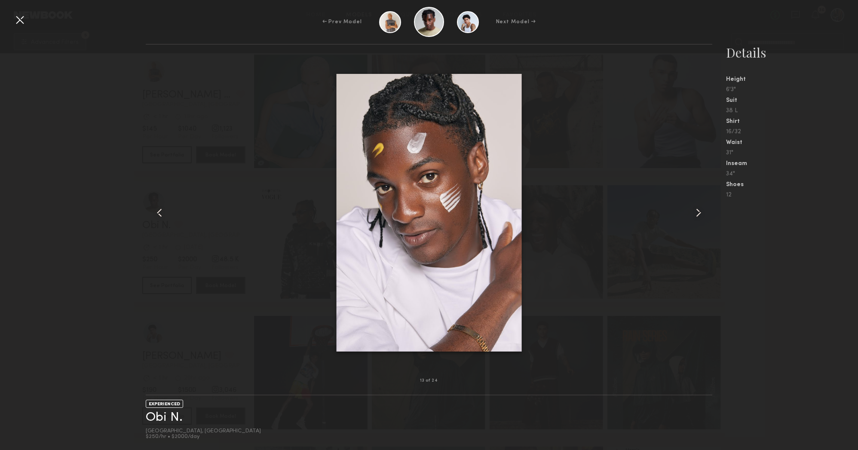
click at [165, 211] on common-icon at bounding box center [160, 213] width 14 height 14
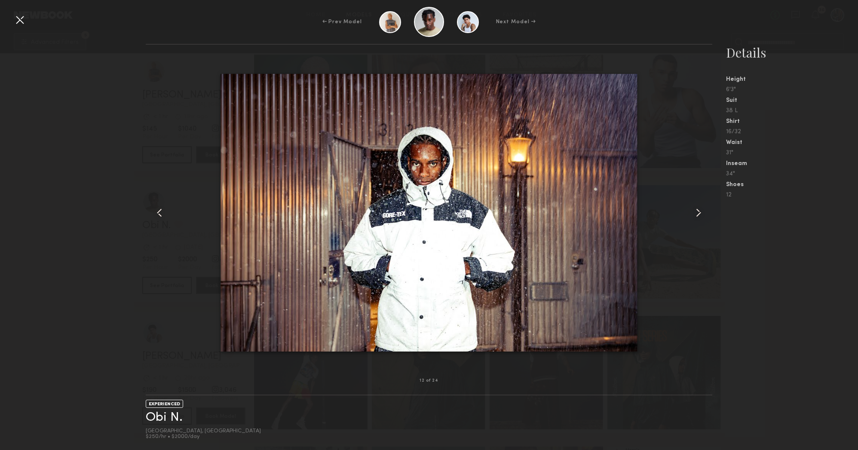
click at [695, 212] on common-icon at bounding box center [699, 213] width 14 height 14
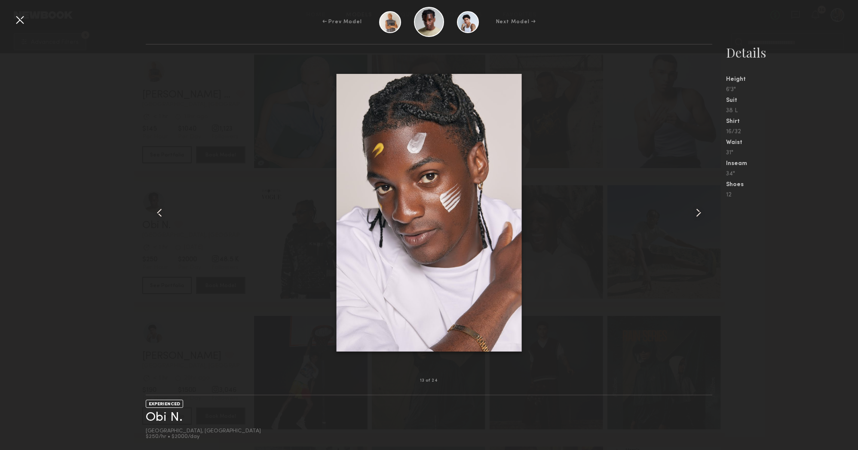
click at [695, 212] on common-icon at bounding box center [699, 213] width 14 height 14
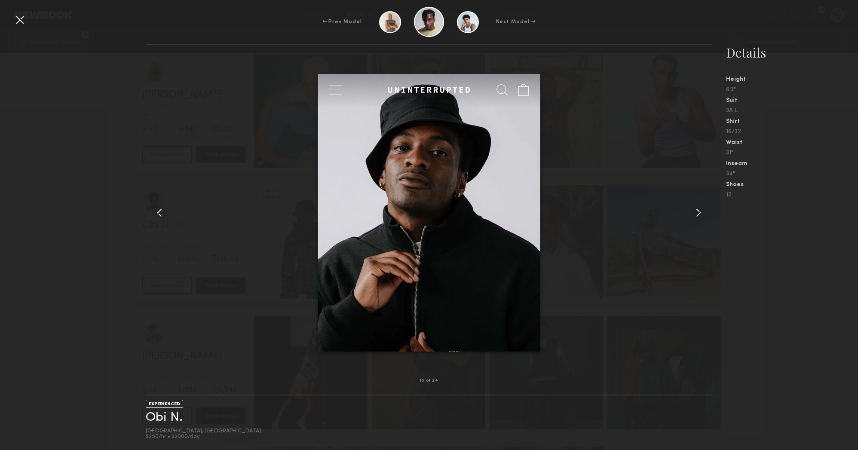
click at [695, 212] on common-icon at bounding box center [699, 213] width 14 height 14
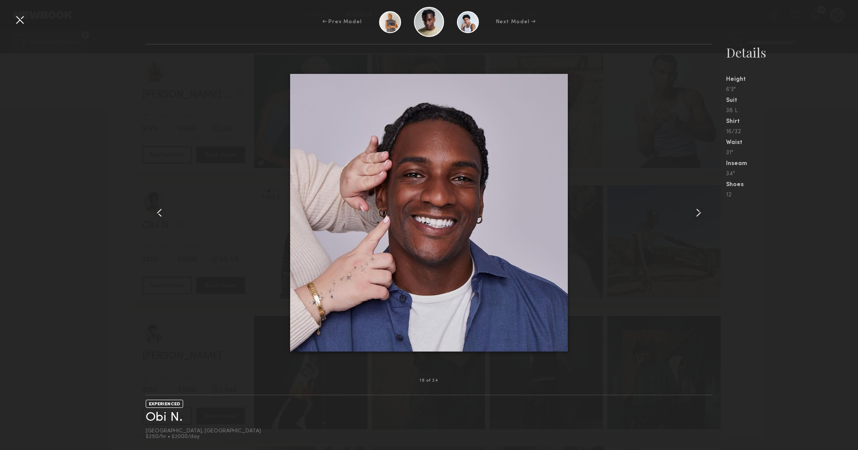
click at [695, 212] on common-icon at bounding box center [699, 213] width 14 height 14
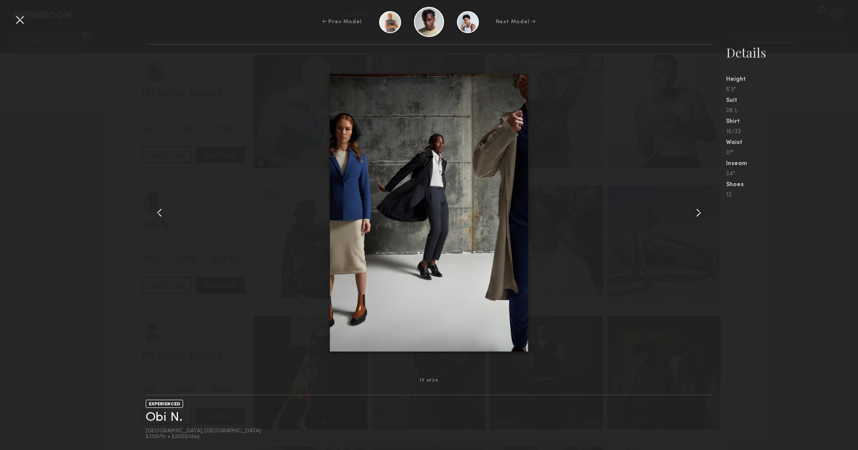
click at [695, 212] on common-icon at bounding box center [699, 213] width 14 height 14
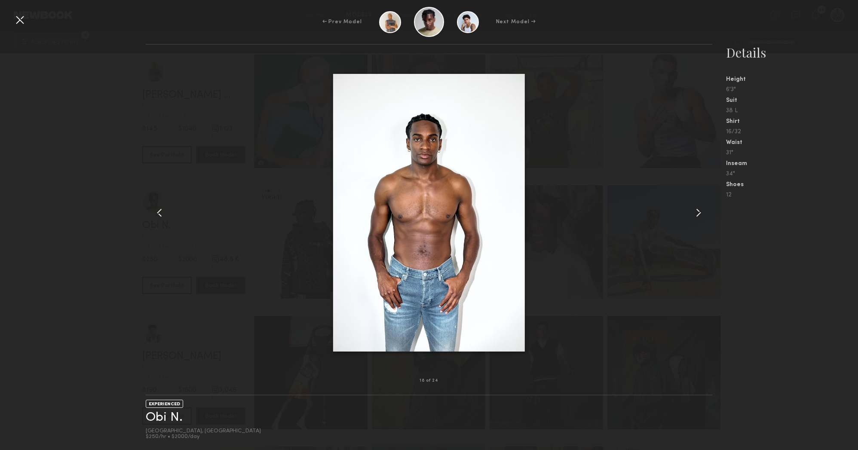
click at [695, 212] on common-icon at bounding box center [699, 213] width 14 height 14
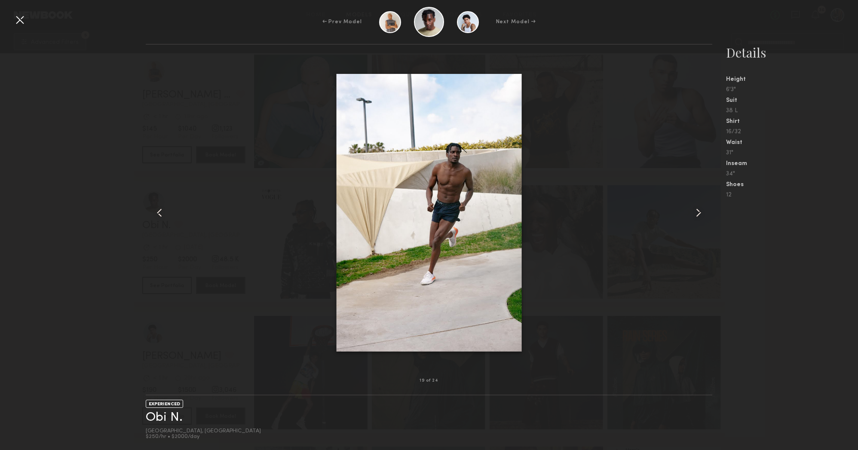
click at [695, 212] on common-icon at bounding box center [699, 213] width 14 height 14
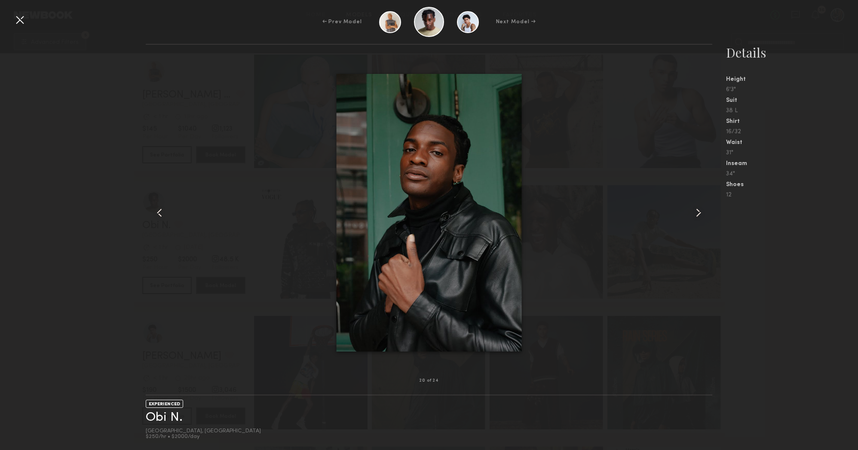
click at [695, 212] on common-icon at bounding box center [699, 213] width 14 height 14
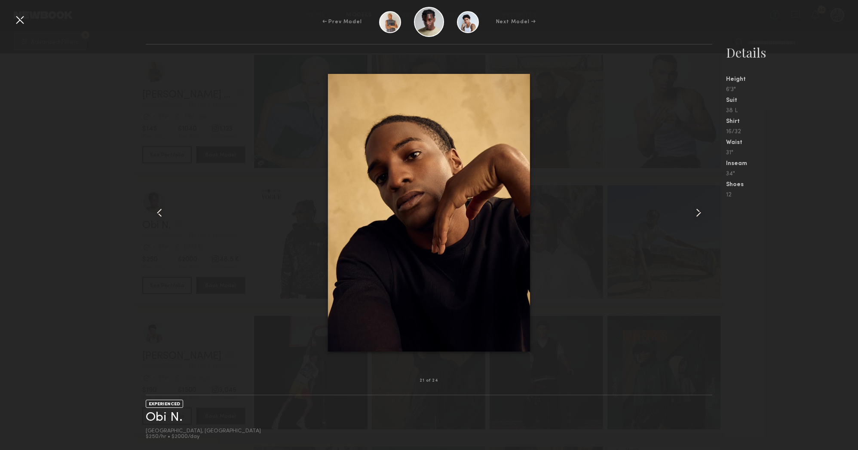
click at [695, 212] on common-icon at bounding box center [699, 213] width 14 height 14
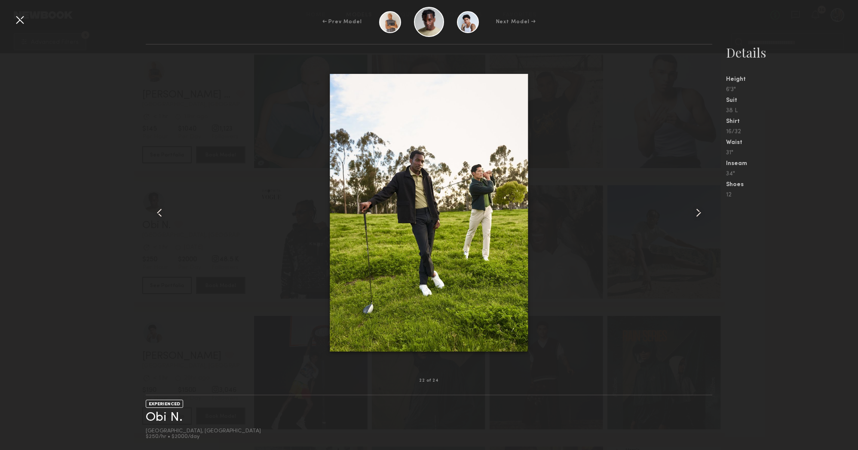
click at [695, 212] on common-icon at bounding box center [699, 213] width 14 height 14
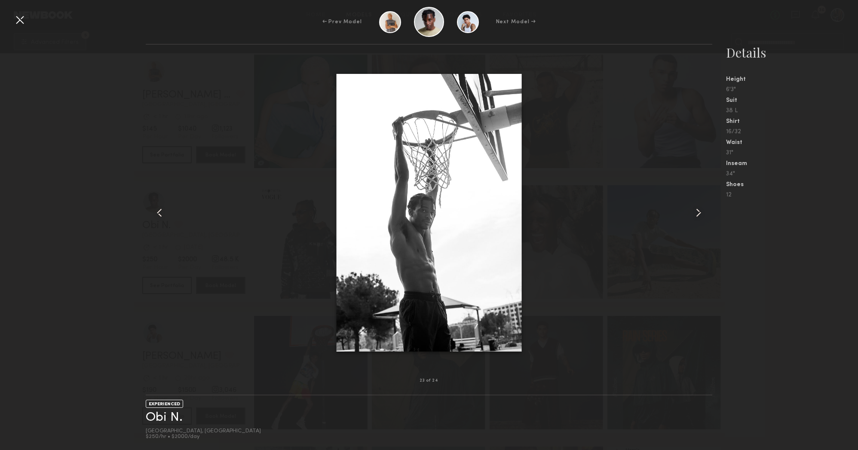
click at [162, 208] on common-icon at bounding box center [160, 213] width 14 height 14
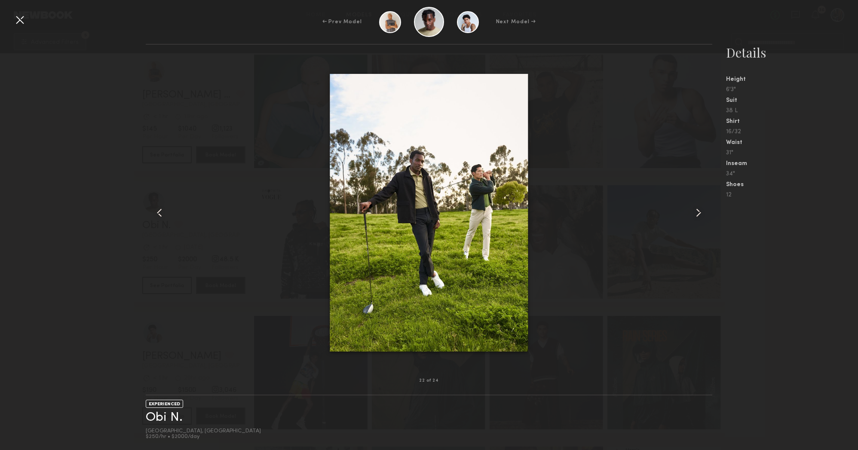
click at [162, 208] on common-icon at bounding box center [160, 213] width 14 height 14
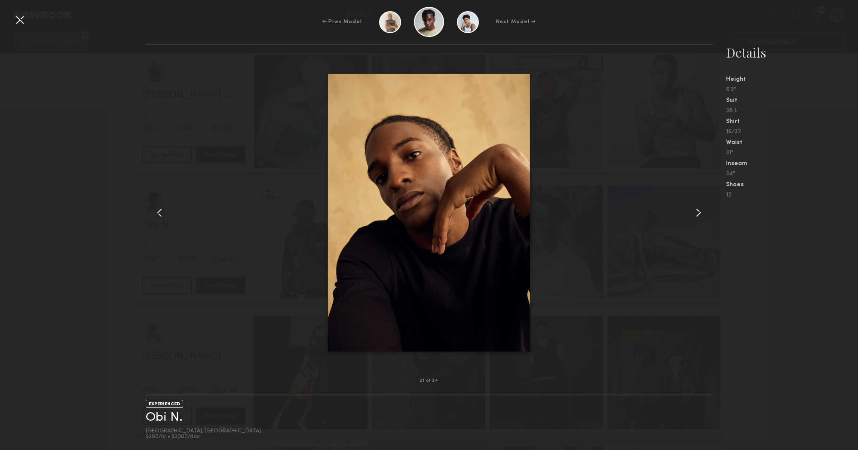
click at [162, 208] on common-icon at bounding box center [160, 213] width 14 height 14
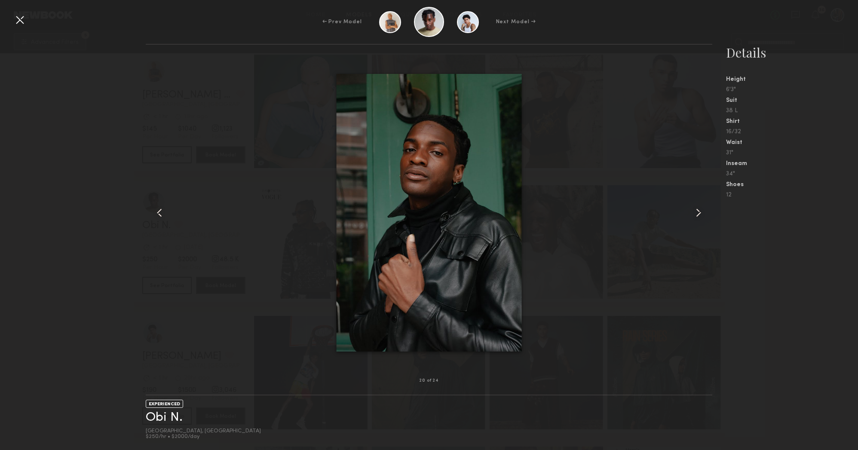
click at [162, 208] on common-icon at bounding box center [160, 213] width 14 height 14
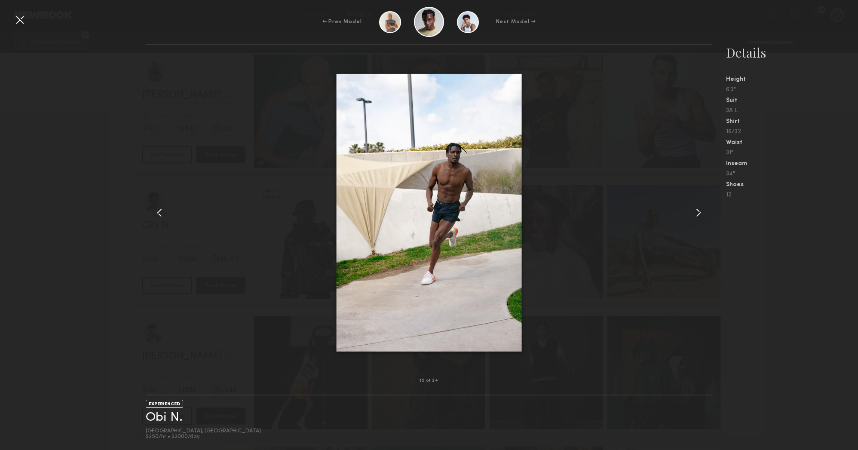
click at [698, 211] on common-icon at bounding box center [699, 213] width 14 height 14
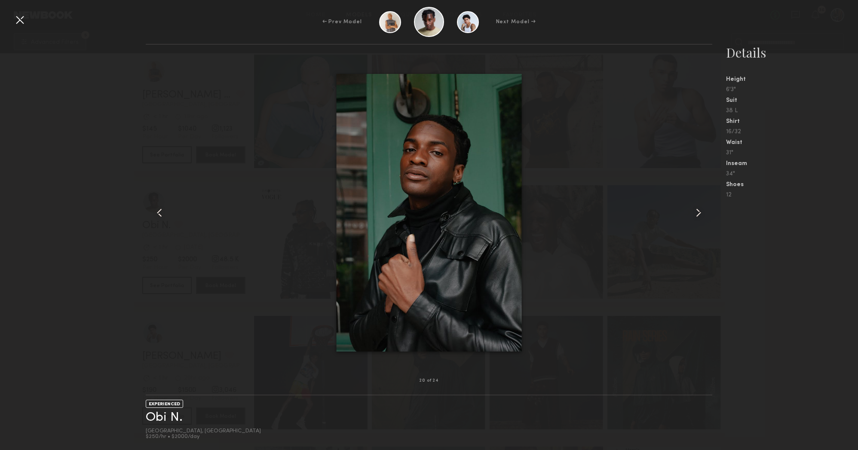
click at [698, 211] on common-icon at bounding box center [699, 213] width 14 height 14
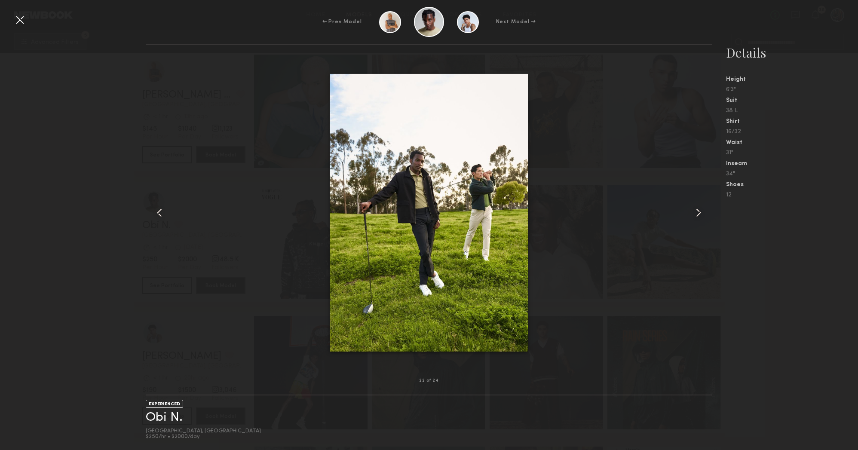
click at [698, 211] on common-icon at bounding box center [699, 213] width 14 height 14
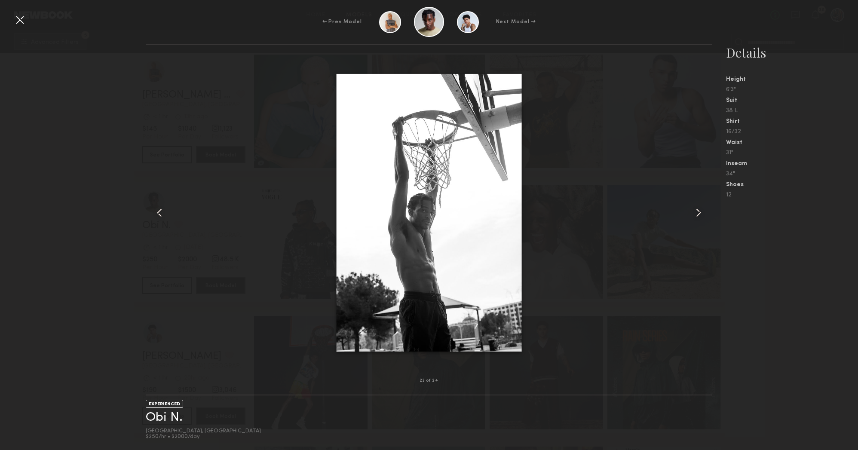
click at [698, 211] on common-icon at bounding box center [699, 213] width 14 height 14
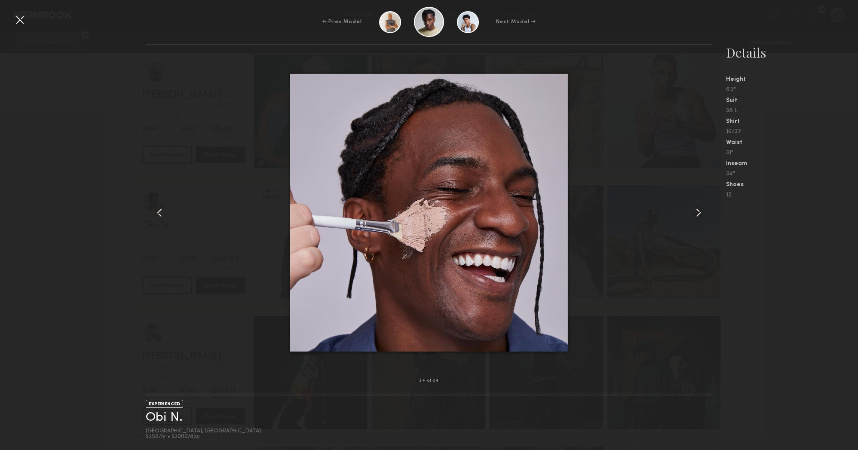
click at [698, 211] on common-icon at bounding box center [699, 213] width 14 height 14
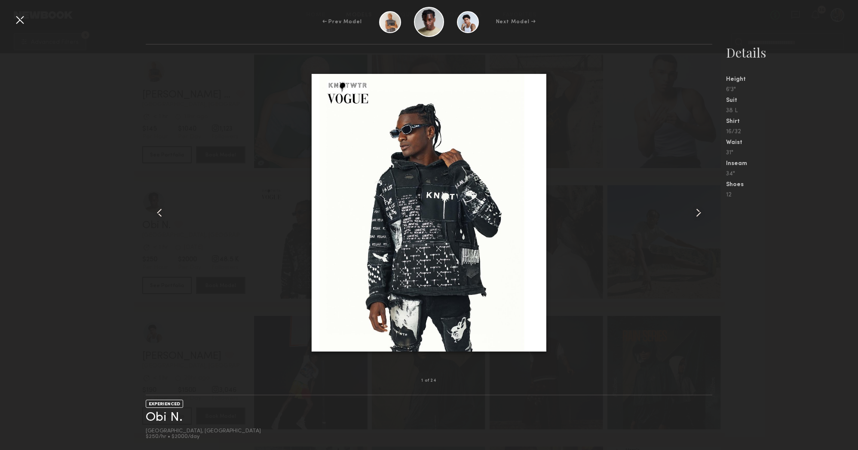
click at [698, 211] on common-icon at bounding box center [699, 213] width 14 height 14
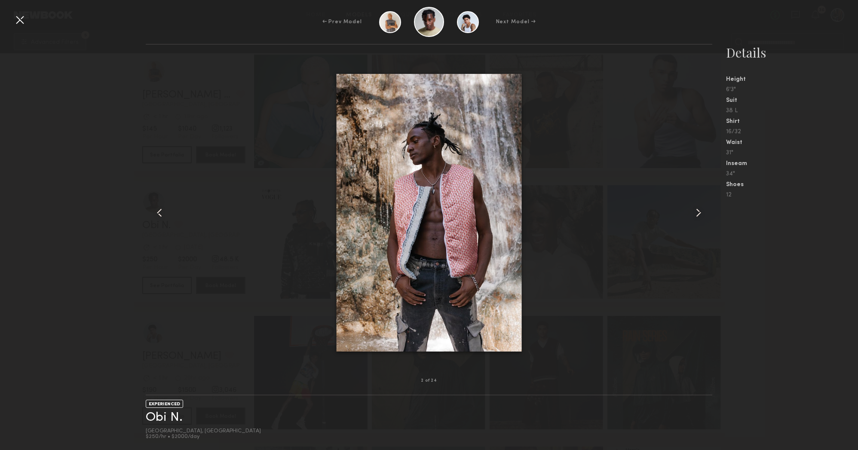
click at [698, 211] on common-icon at bounding box center [699, 213] width 14 height 14
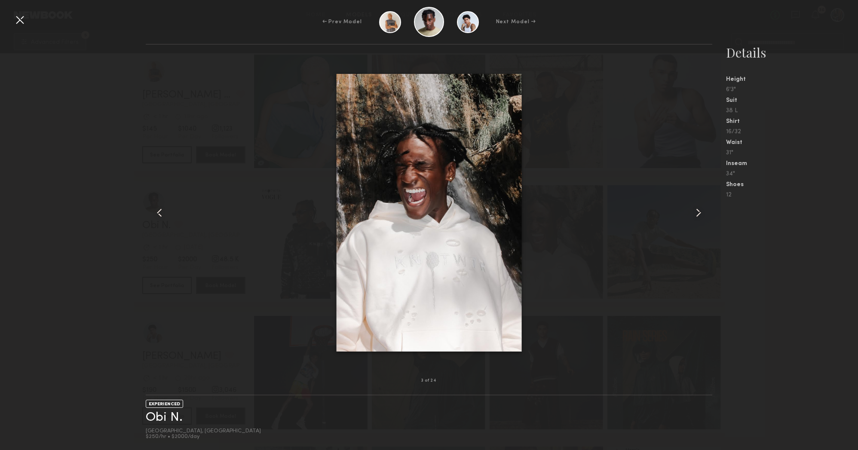
click at [698, 211] on common-icon at bounding box center [699, 213] width 14 height 14
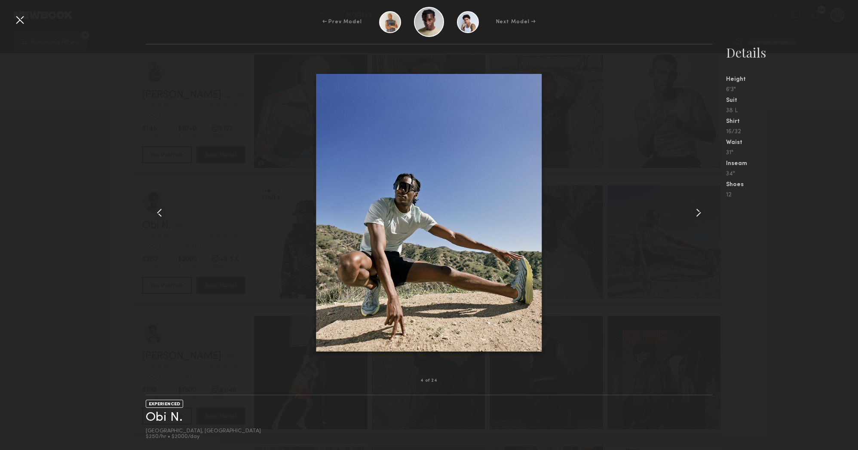
click at [698, 211] on common-icon at bounding box center [699, 213] width 14 height 14
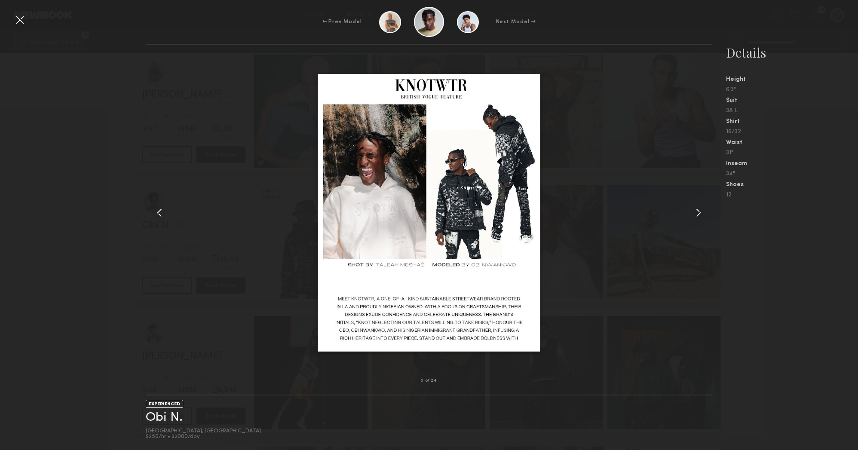
click at [698, 211] on common-icon at bounding box center [699, 213] width 14 height 14
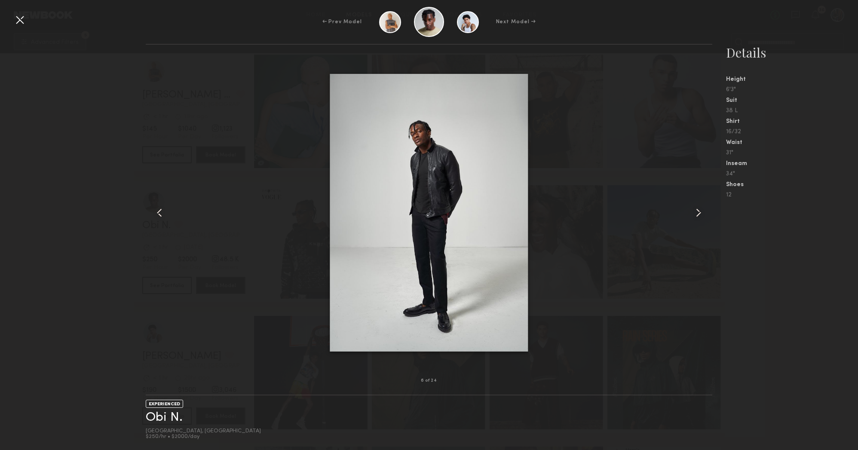
click at [698, 211] on common-icon at bounding box center [699, 213] width 14 height 14
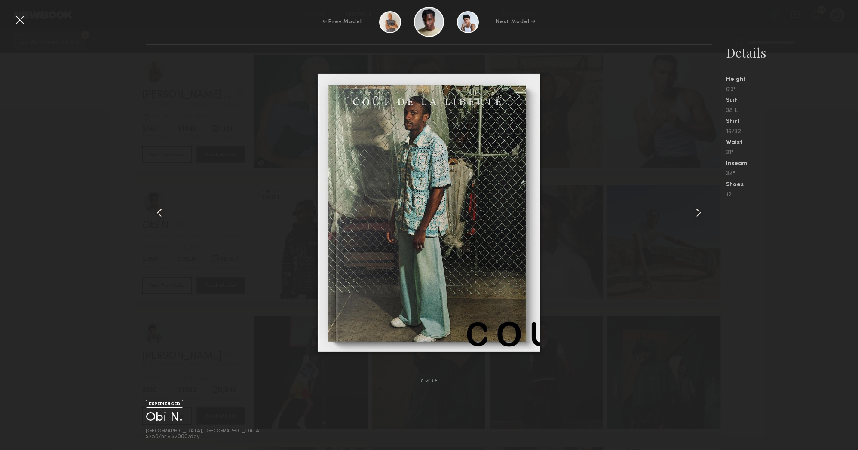
click at [698, 211] on common-icon at bounding box center [699, 213] width 14 height 14
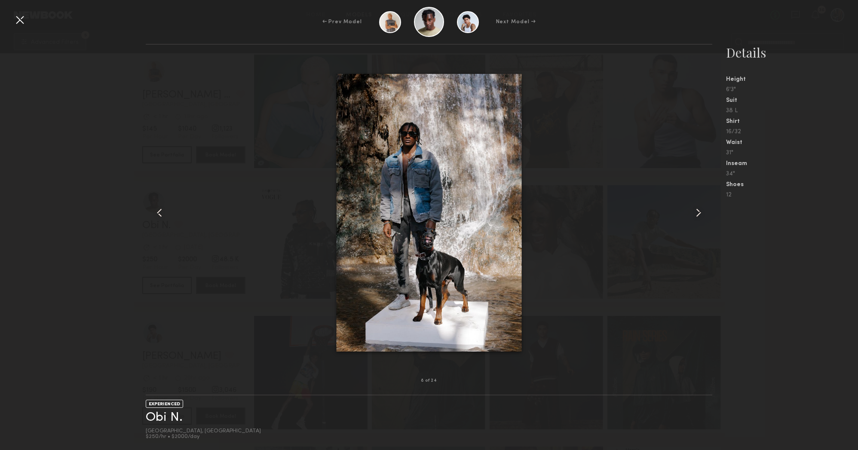
click at [698, 211] on common-icon at bounding box center [699, 213] width 14 height 14
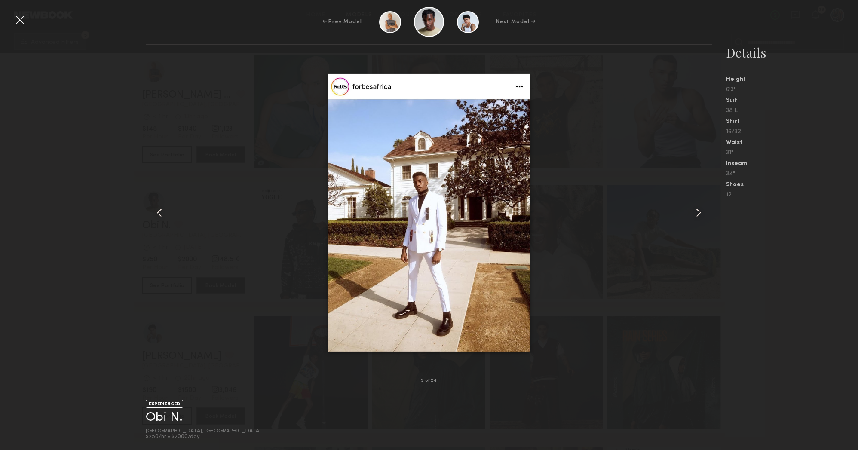
click at [698, 211] on common-icon at bounding box center [699, 213] width 14 height 14
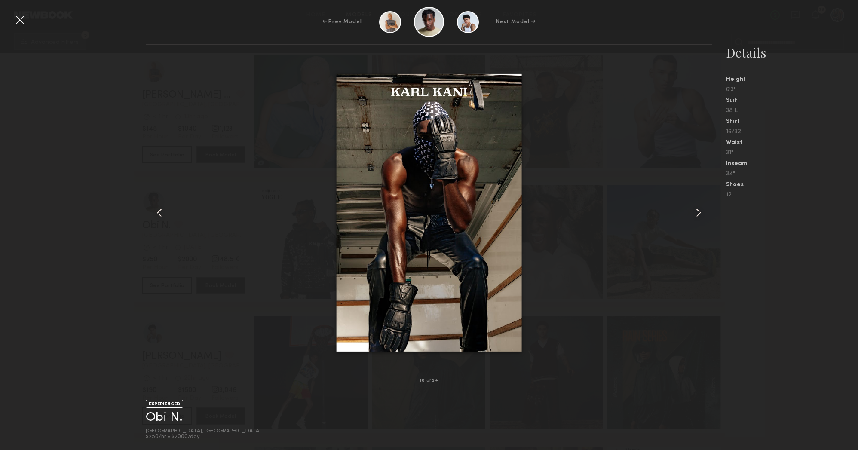
click at [698, 211] on common-icon at bounding box center [699, 213] width 14 height 14
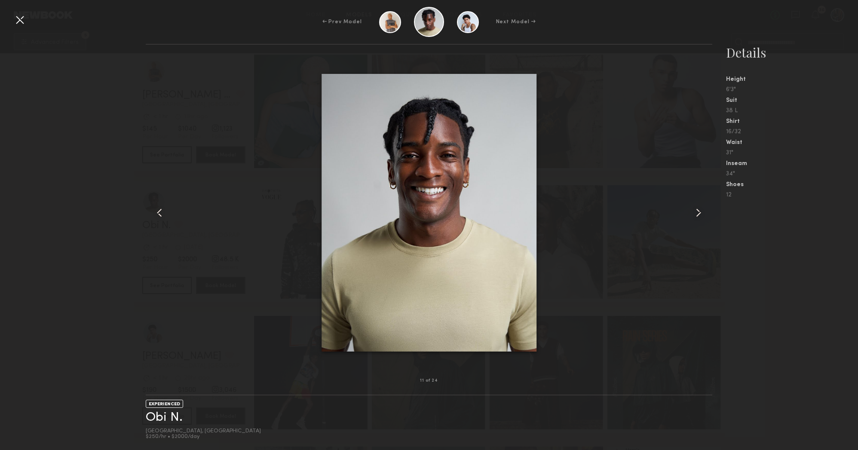
click at [698, 211] on common-icon at bounding box center [699, 213] width 14 height 14
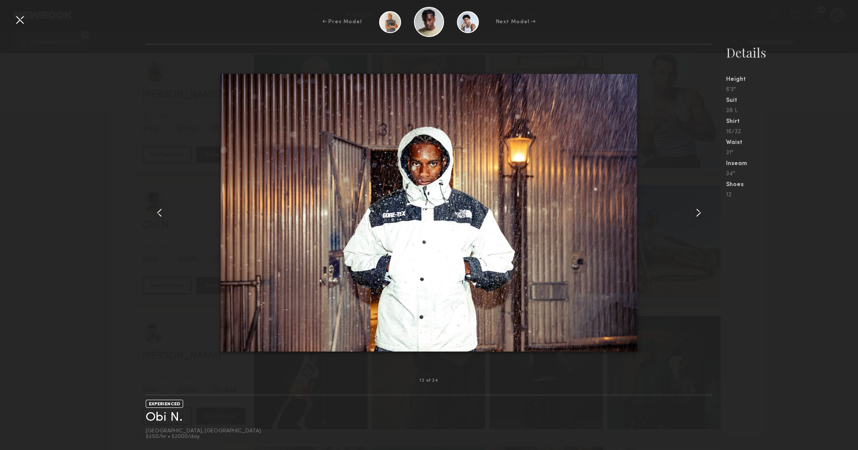
click at [698, 211] on common-icon at bounding box center [699, 213] width 14 height 14
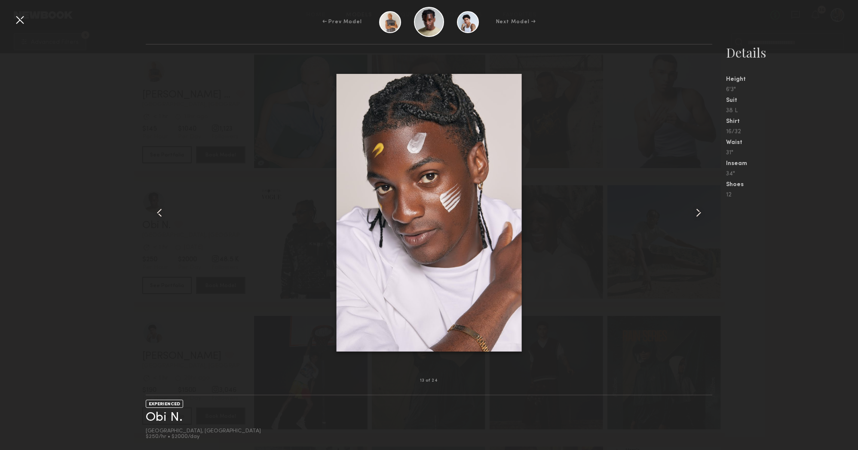
click at [160, 215] on common-icon at bounding box center [160, 213] width 14 height 14
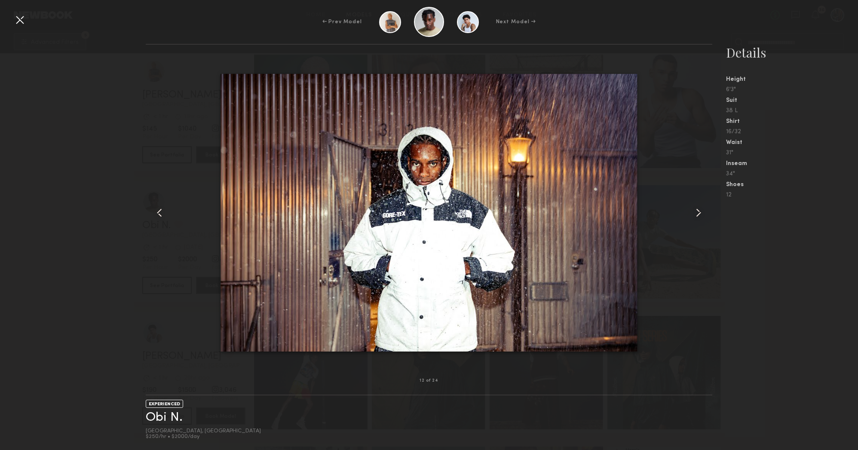
click at [698, 215] on common-icon at bounding box center [699, 213] width 14 height 14
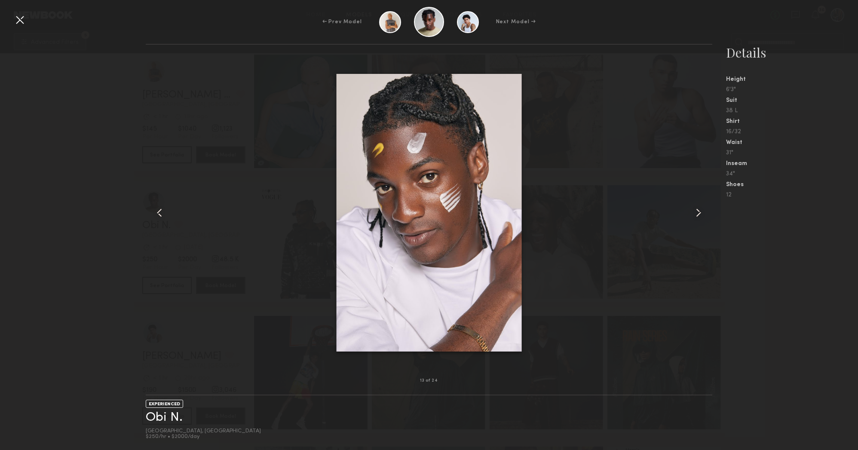
click at [698, 215] on common-icon at bounding box center [699, 213] width 14 height 14
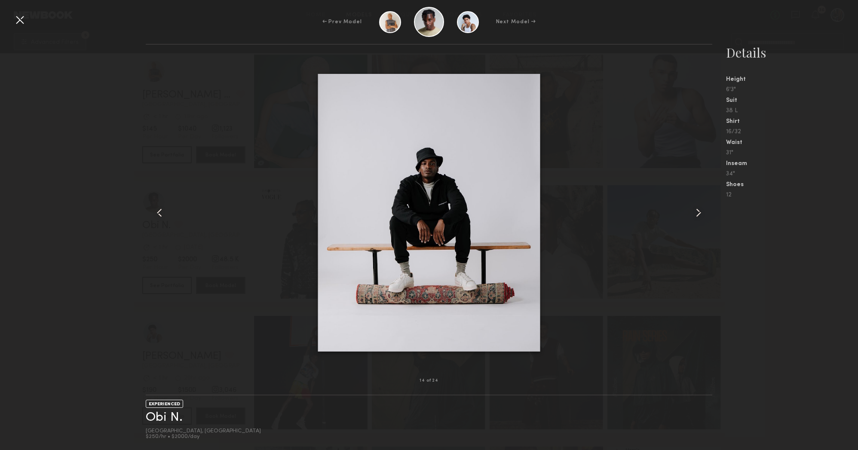
click at [698, 215] on common-icon at bounding box center [699, 213] width 14 height 14
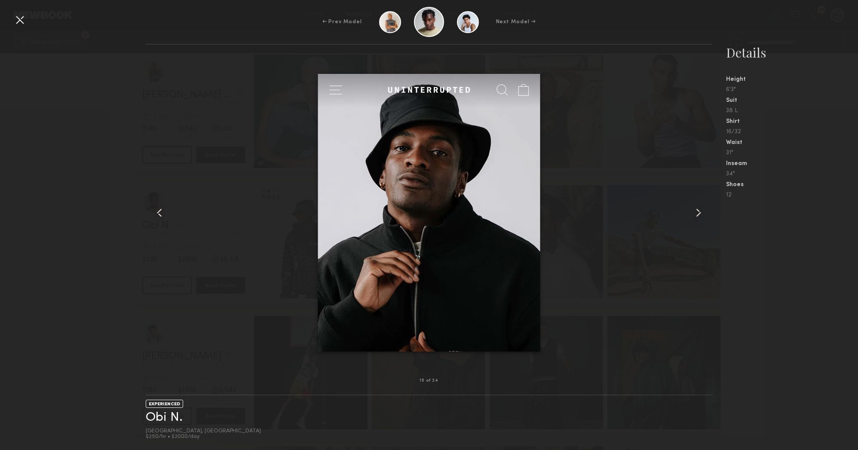
click at [698, 215] on common-icon at bounding box center [699, 213] width 14 height 14
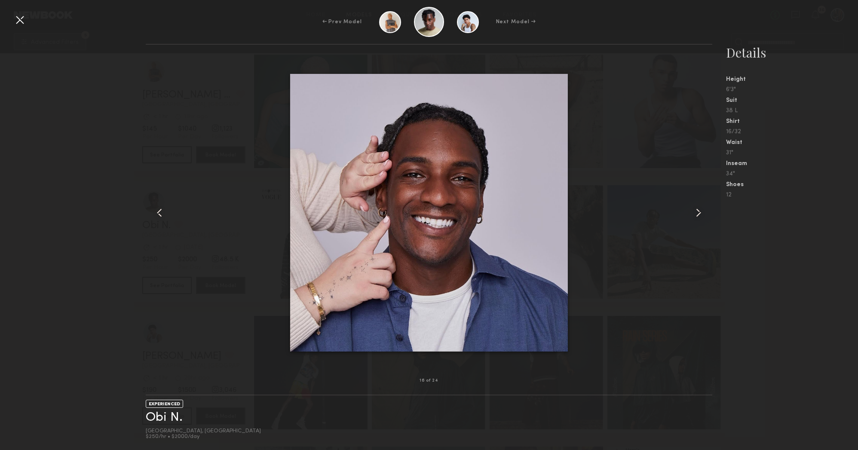
click at [698, 215] on common-icon at bounding box center [699, 213] width 14 height 14
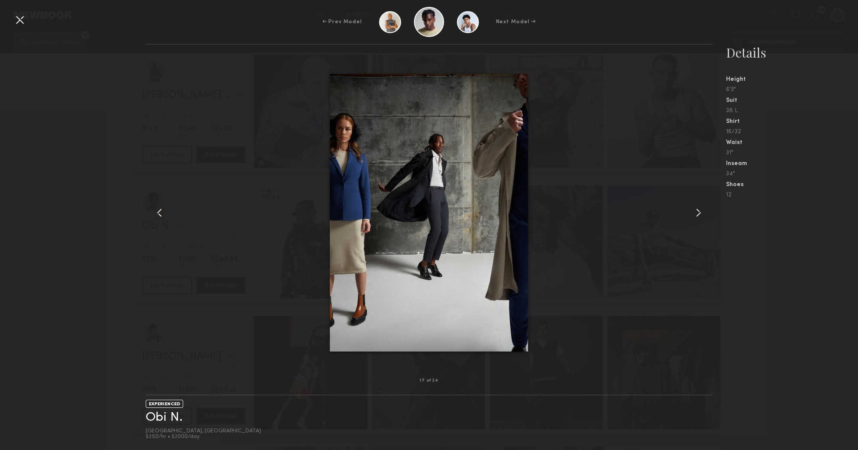
click at [698, 215] on common-icon at bounding box center [699, 213] width 14 height 14
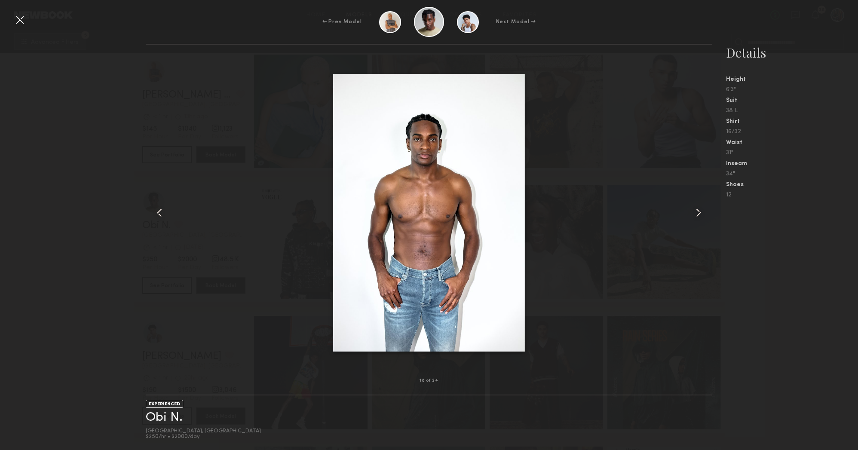
click at [20, 22] on div at bounding box center [20, 20] width 14 height 14
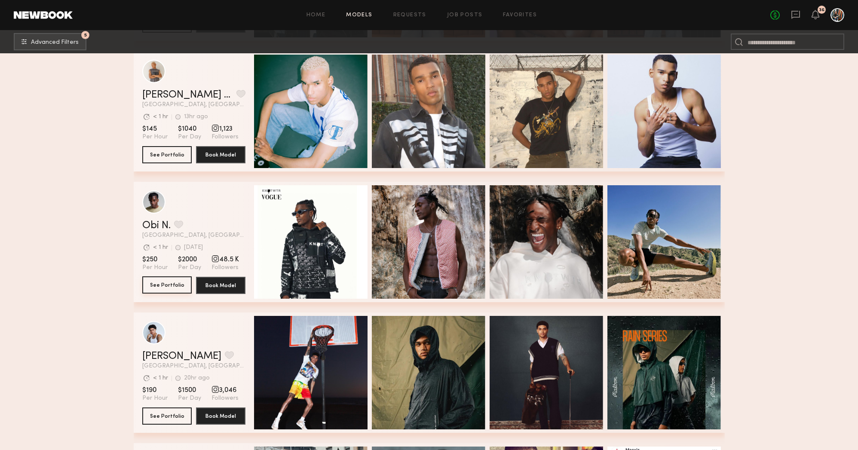
click at [164, 287] on button "See Portfolio" at bounding box center [166, 284] width 49 height 17
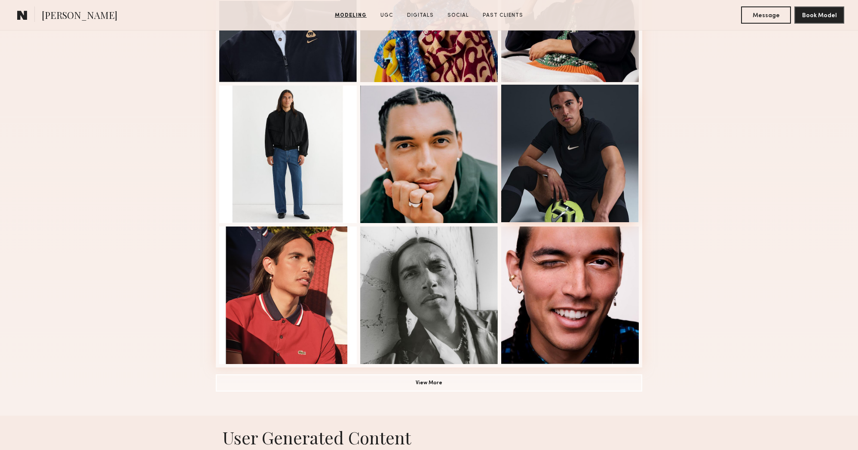
scroll to position [474, 0]
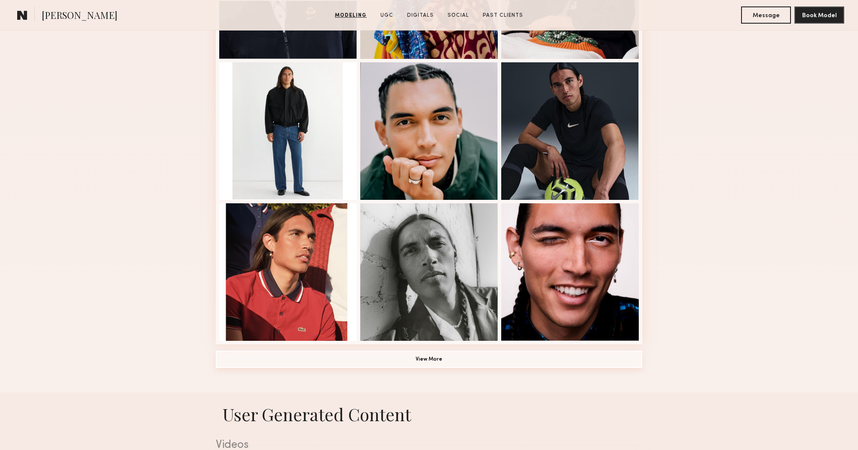
click at [474, 356] on button "View More" at bounding box center [429, 359] width 427 height 17
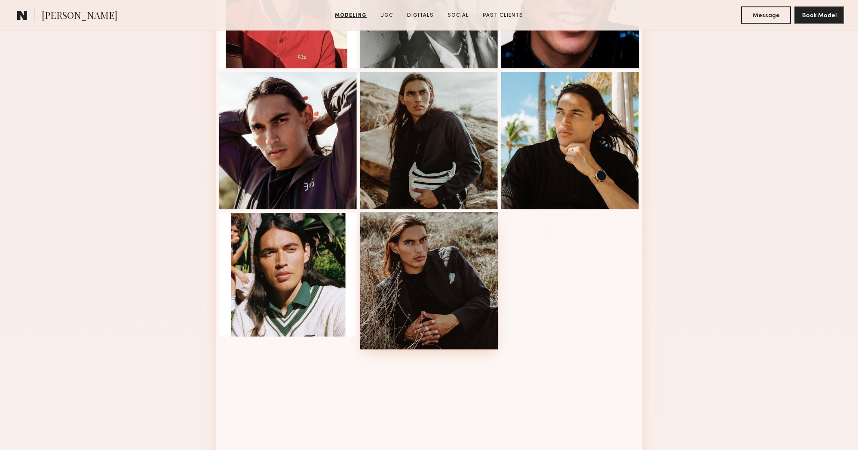
scroll to position [726, 0]
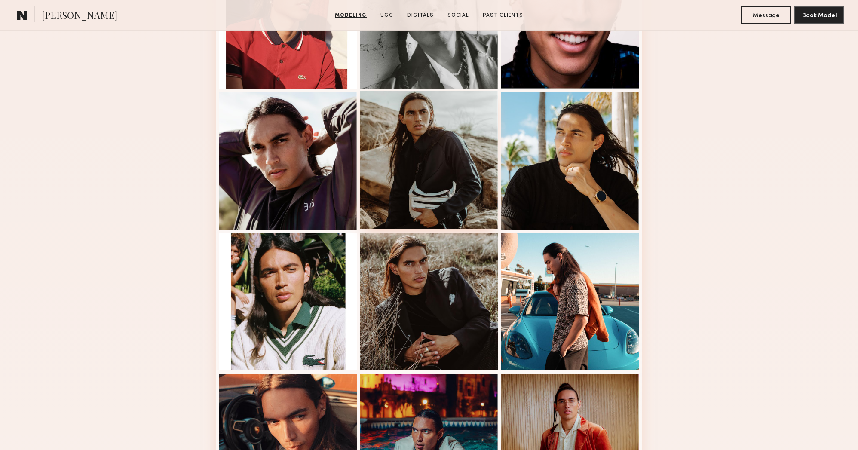
click at [445, 169] on div at bounding box center [429, 160] width 138 height 138
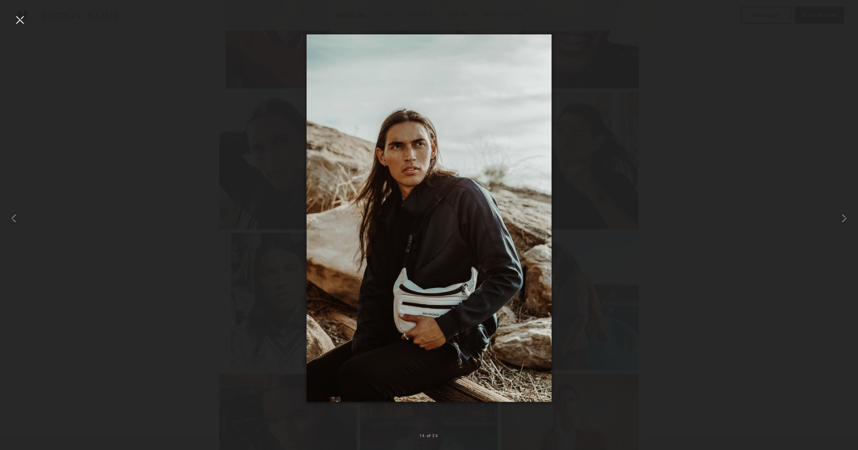
click at [16, 19] on div at bounding box center [20, 20] width 14 height 14
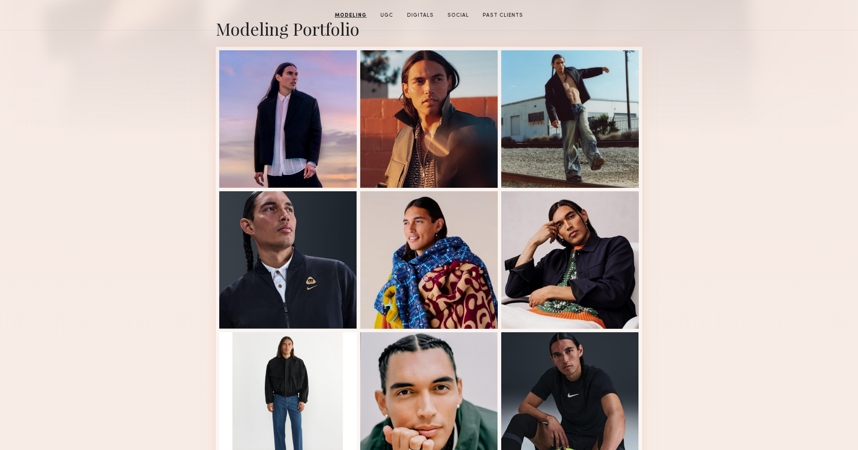
scroll to position [0, 0]
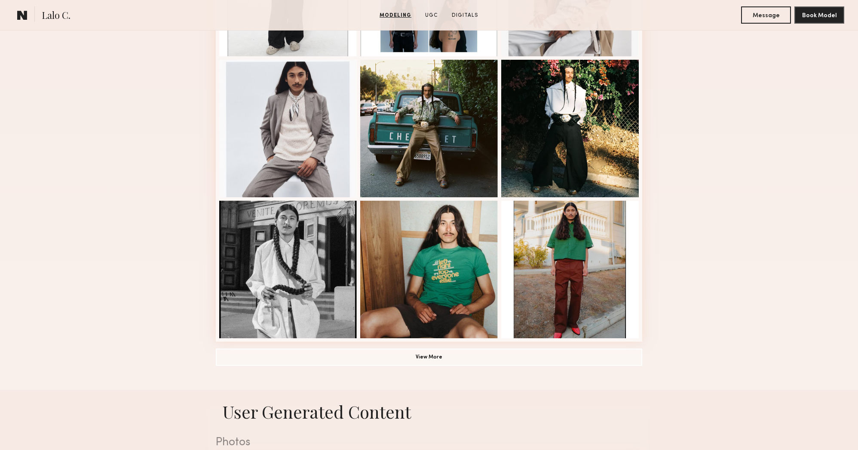
scroll to position [478, 0]
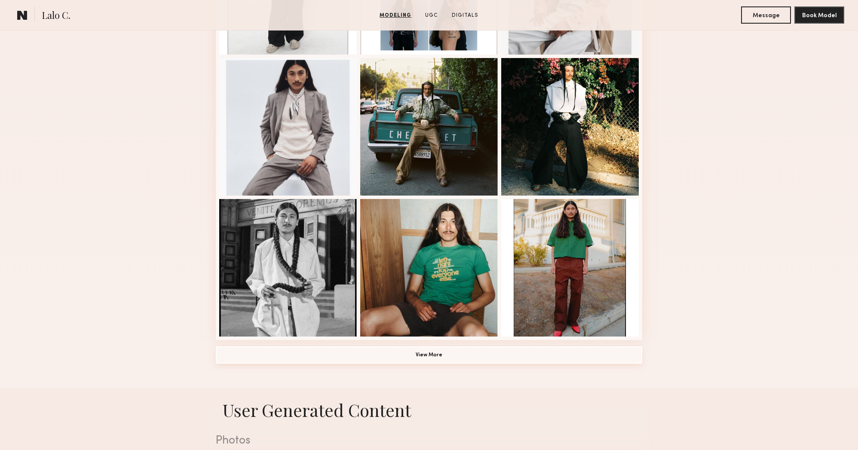
click at [522, 356] on button "View More" at bounding box center [429, 355] width 427 height 17
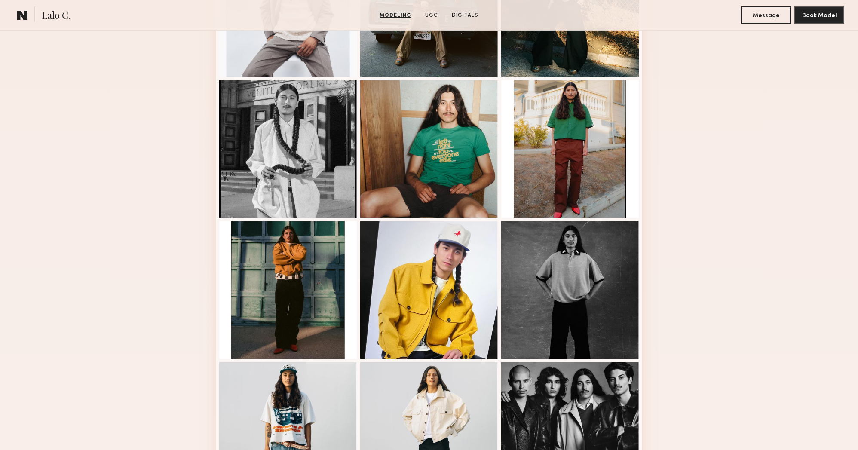
scroll to position [594, 0]
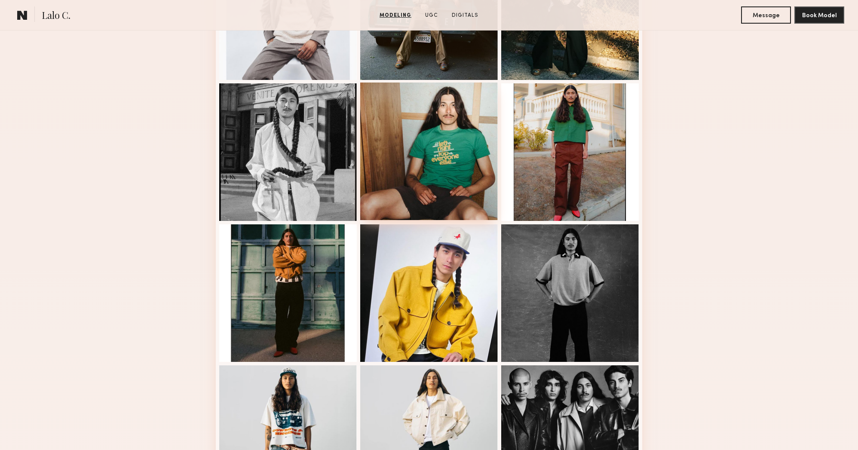
click at [448, 187] on div at bounding box center [429, 152] width 138 height 138
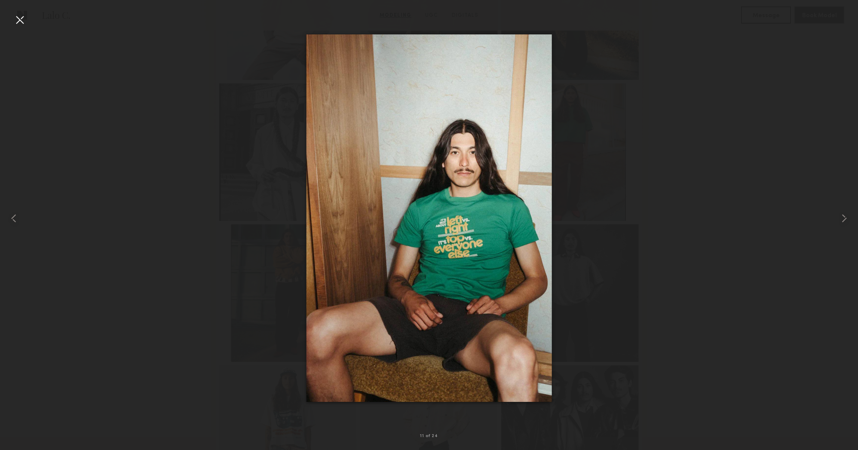
click at [21, 24] on div at bounding box center [20, 20] width 14 height 14
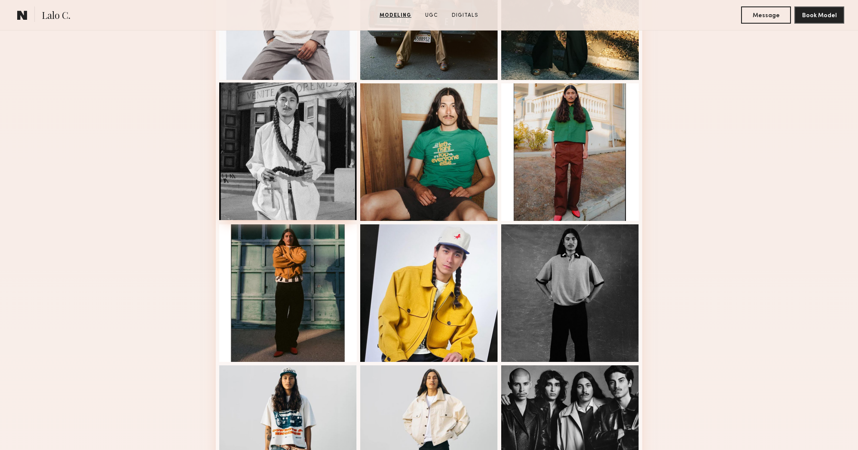
scroll to position [0, 0]
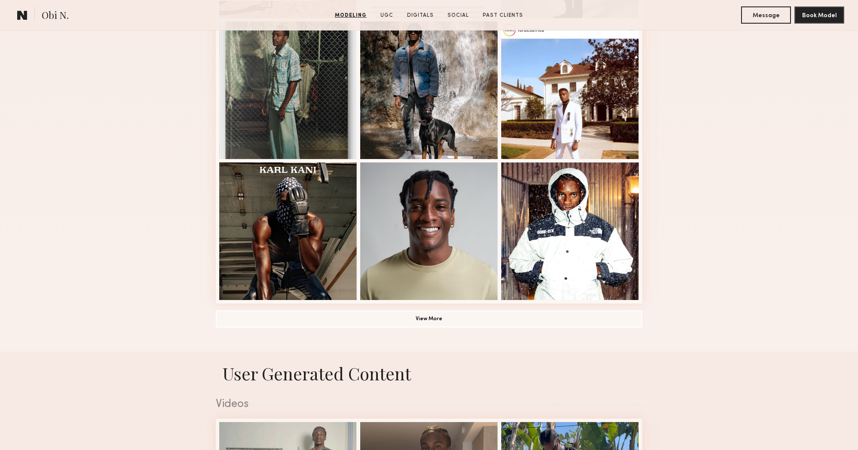
scroll to position [544, 0]
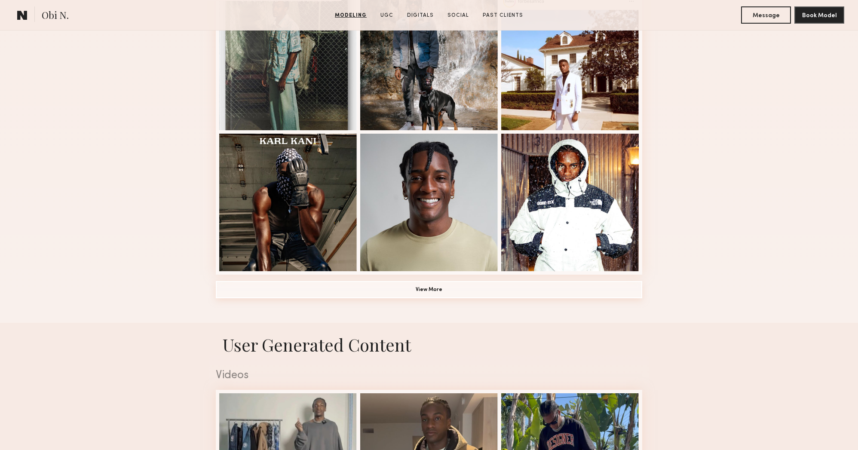
click at [407, 289] on button "View More" at bounding box center [429, 289] width 427 height 17
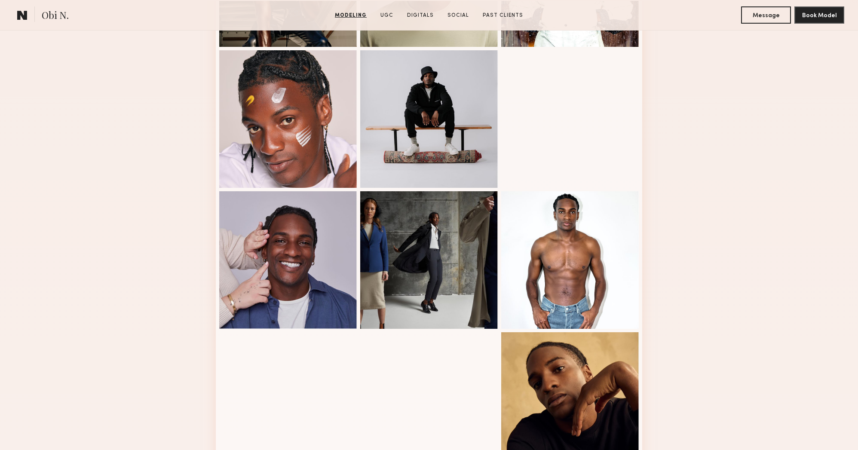
scroll to position [773, 0]
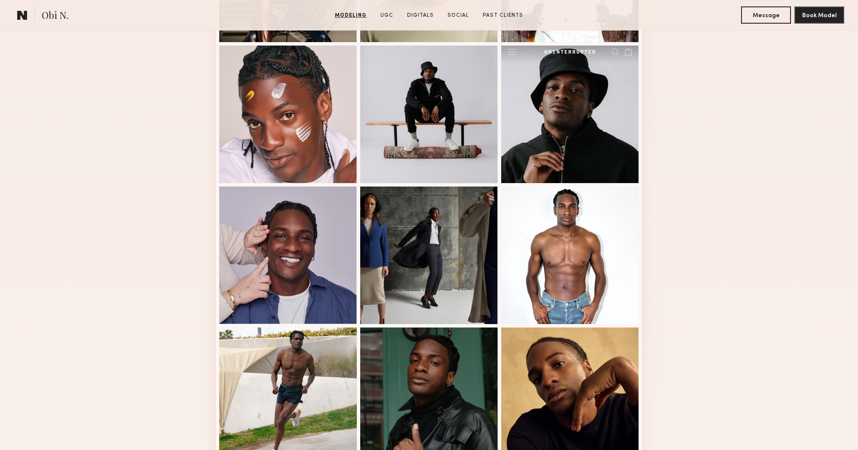
click at [579, 280] on div at bounding box center [570, 256] width 138 height 138
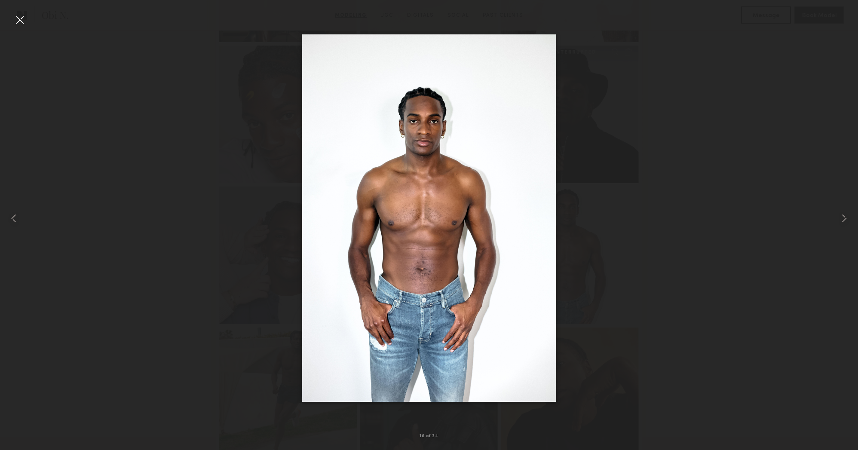
click at [18, 18] on div at bounding box center [20, 20] width 14 height 14
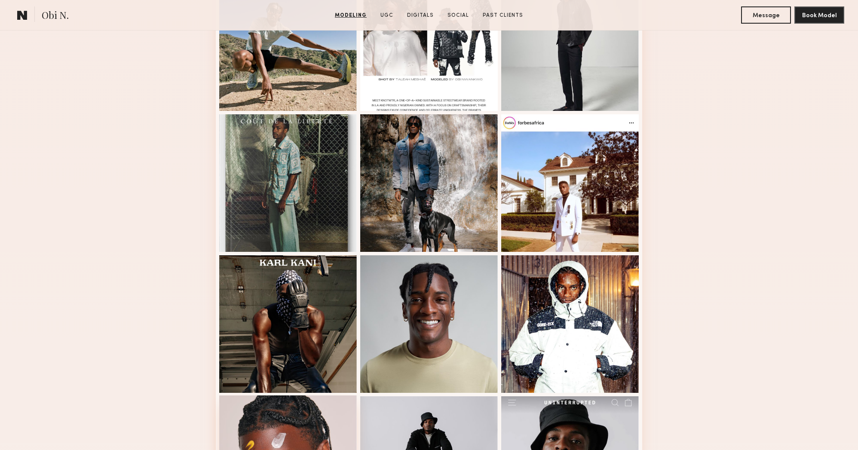
scroll to position [285, 0]
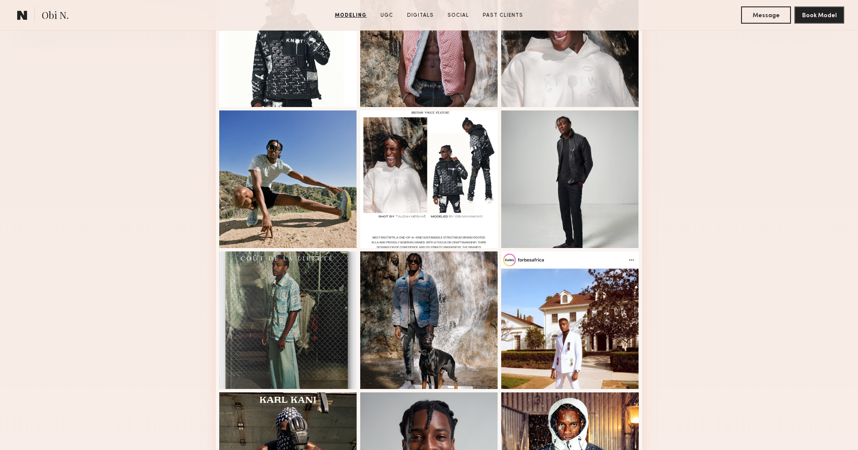
click at [284, 144] on div at bounding box center [288, 180] width 138 height 138
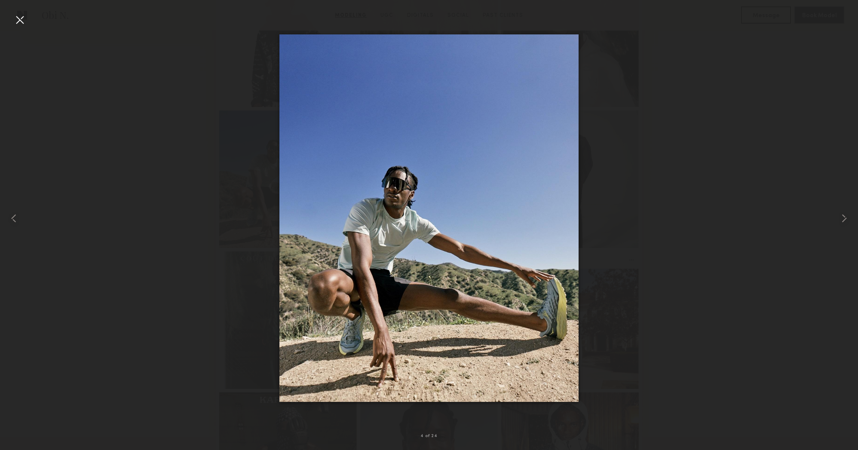
click at [168, 78] on div at bounding box center [429, 218] width 858 height 409
click at [23, 18] on div at bounding box center [20, 20] width 14 height 14
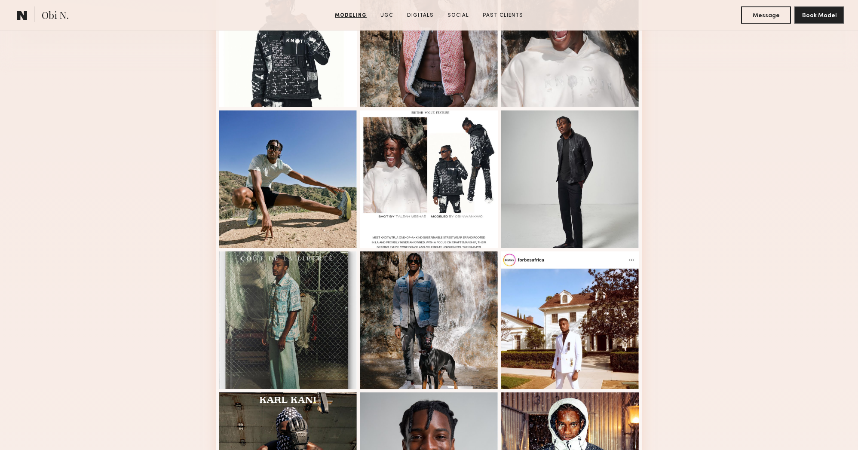
scroll to position [0, 0]
